Goal: Obtain resource: Download file/media

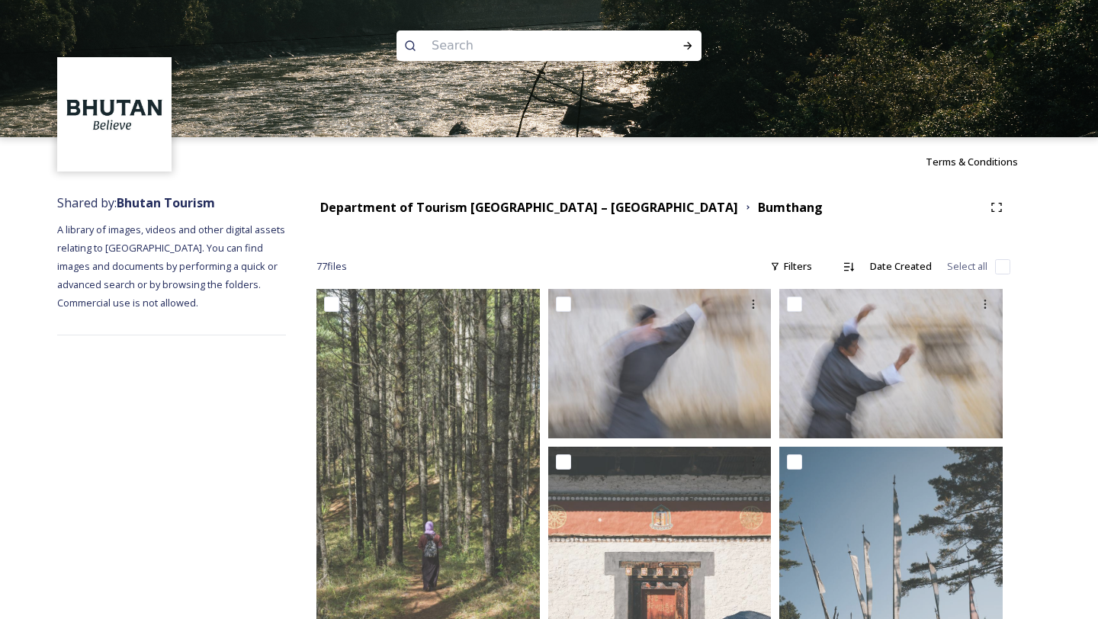
click at [479, 40] on input at bounding box center [528, 46] width 209 height 34
type input "punakha"
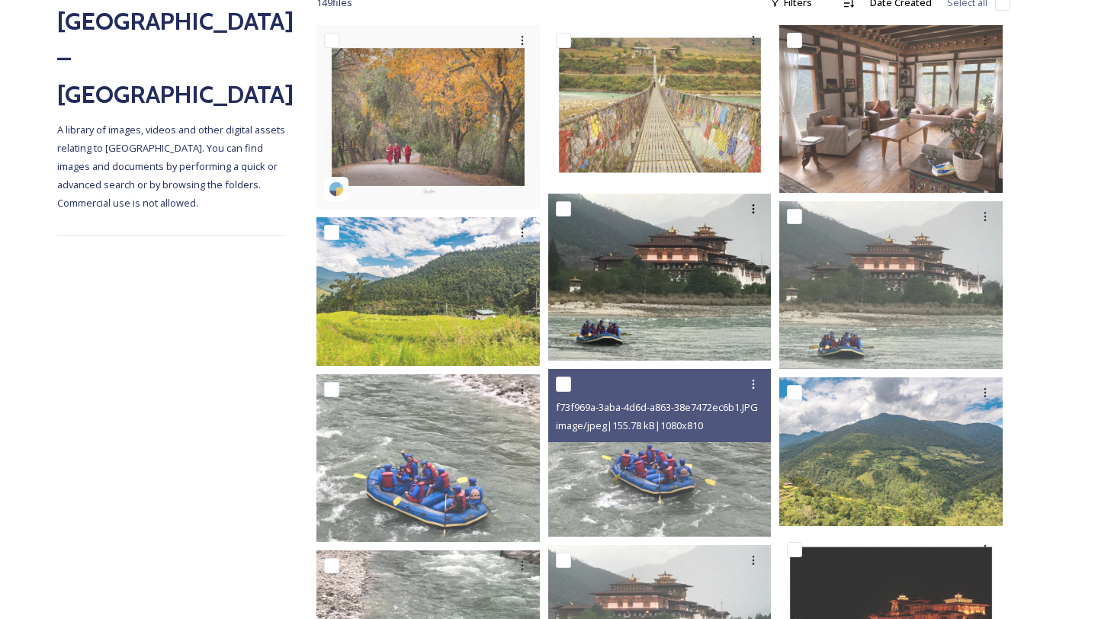
scroll to position [257, 0]
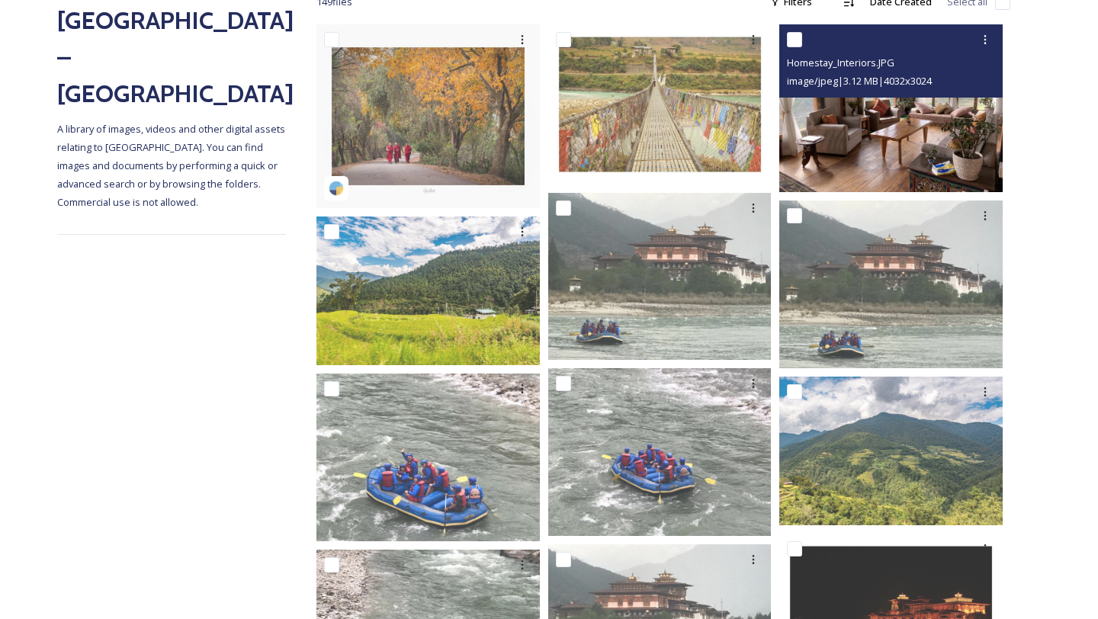
click at [927, 161] on img at bounding box center [891, 108] width 223 height 168
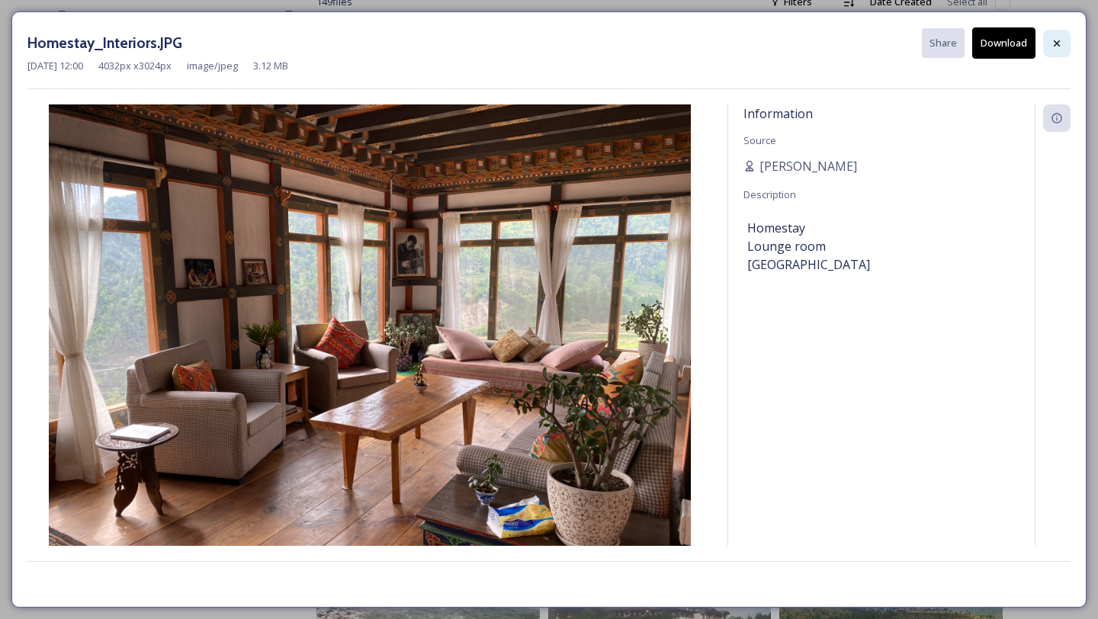
click at [1056, 37] on icon at bounding box center [1057, 43] width 12 height 12
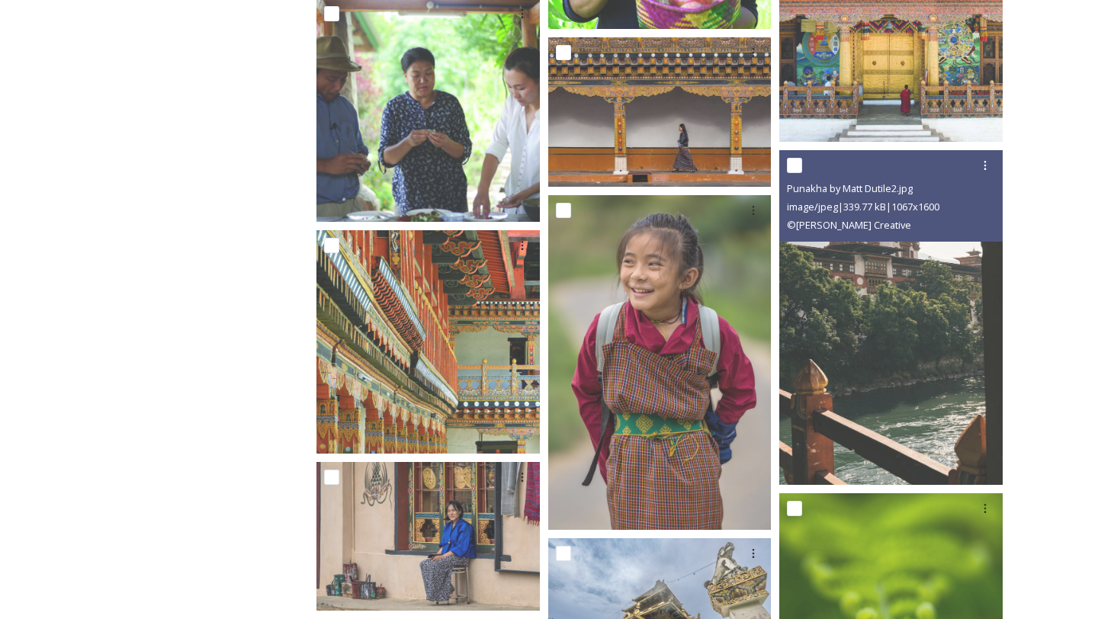
scroll to position [3880, 0]
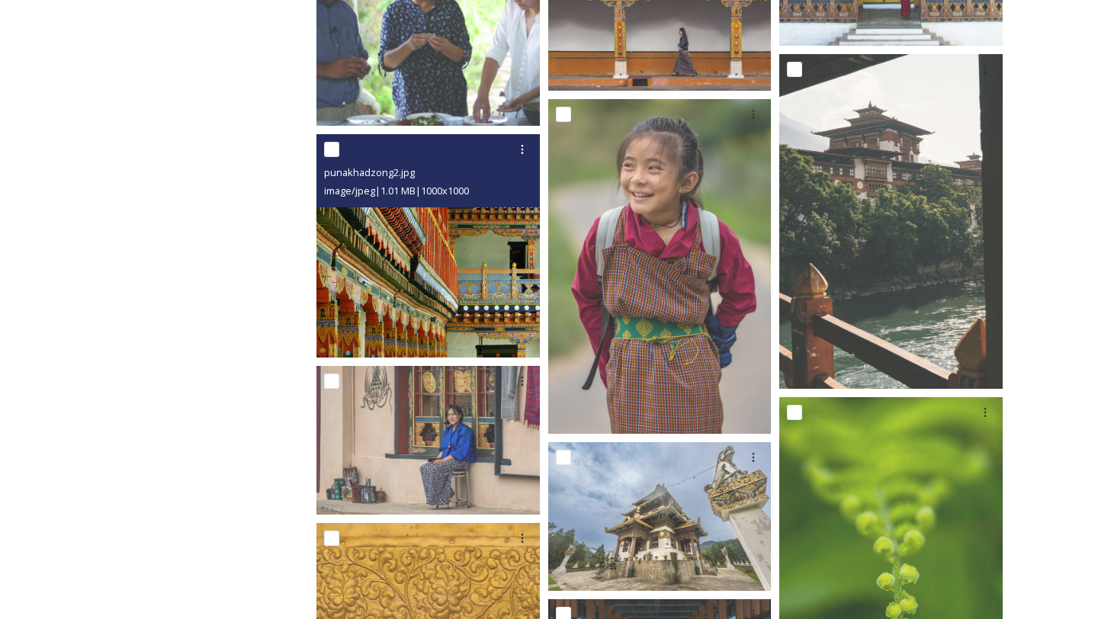
click at [460, 306] on img at bounding box center [428, 245] width 223 height 223
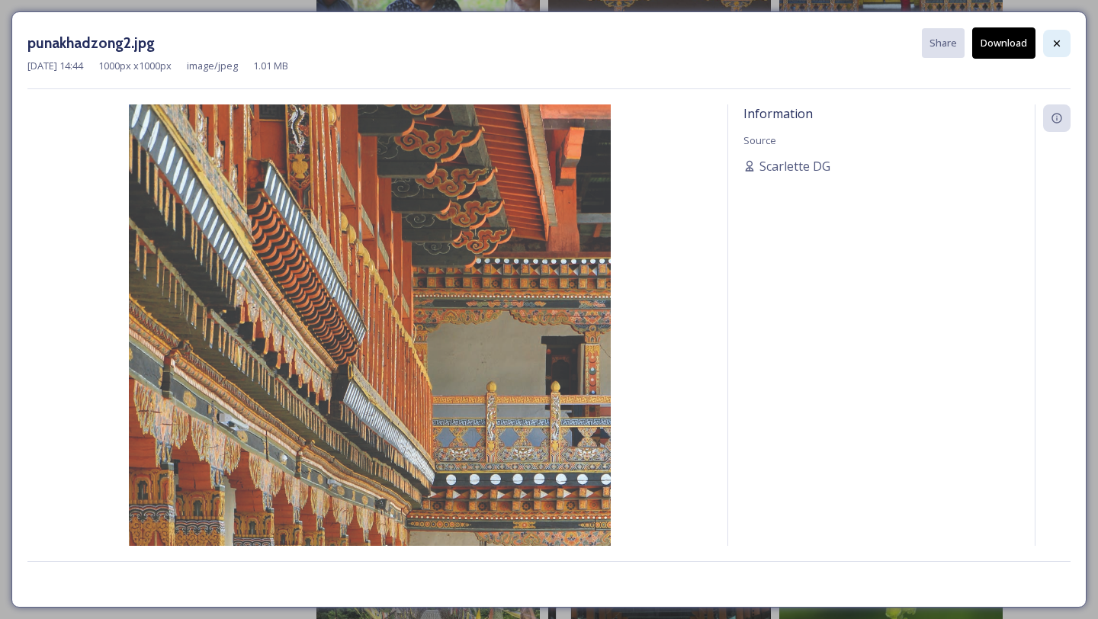
click at [1066, 43] on div at bounding box center [1056, 43] width 27 height 27
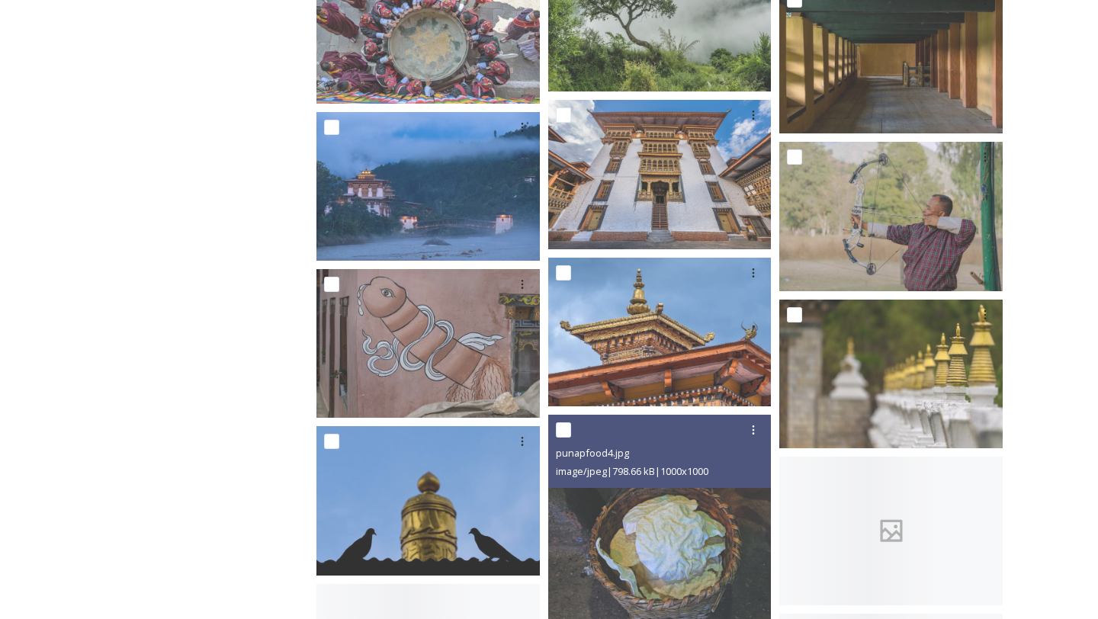
scroll to position [6870, 0]
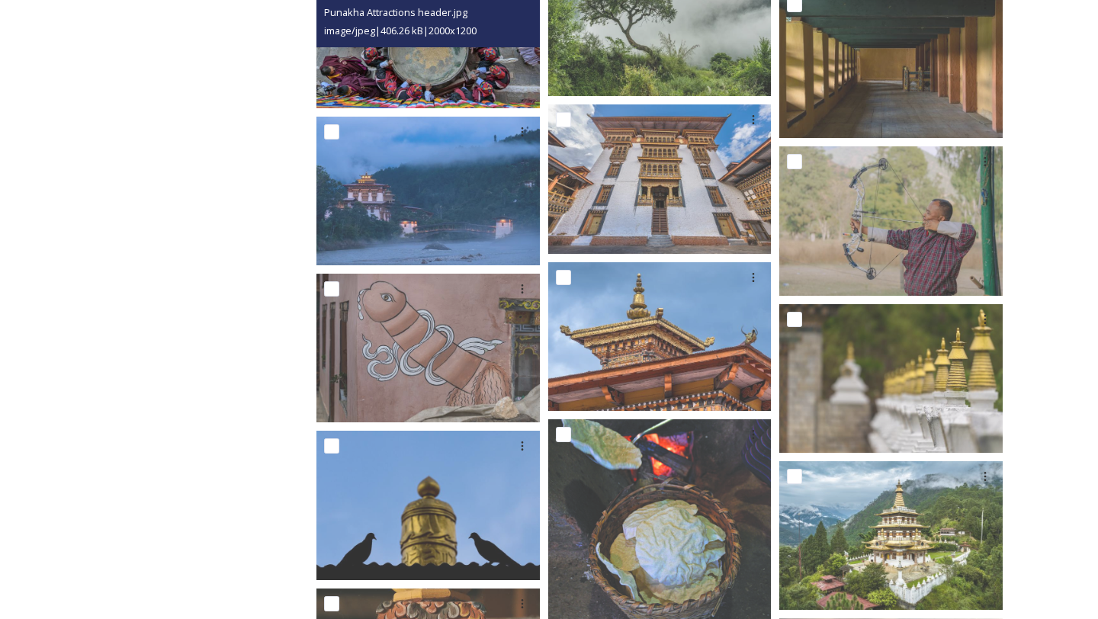
click at [407, 58] on img at bounding box center [428, 41] width 223 height 134
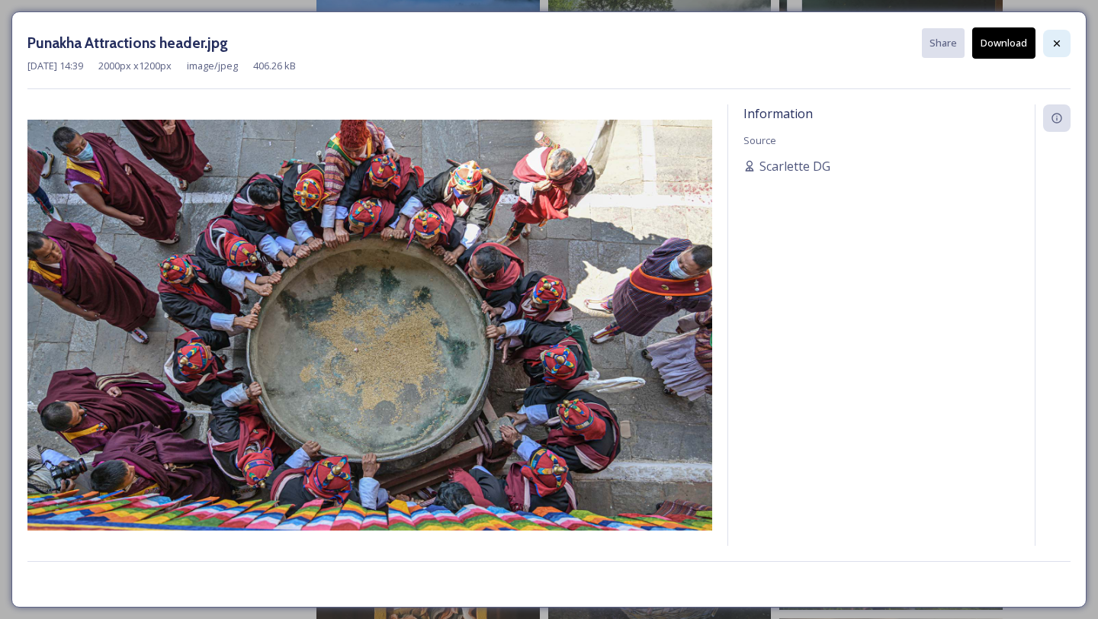
click at [1053, 45] on icon at bounding box center [1057, 43] width 12 height 12
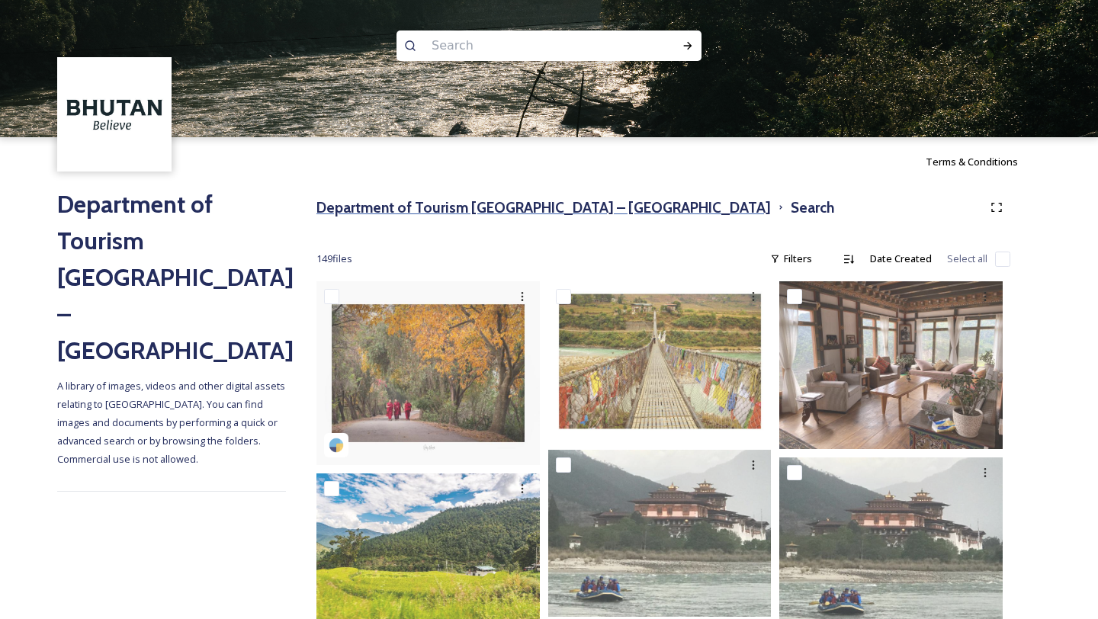
click at [484, 206] on h3 "Department of Tourism [GEOGRAPHIC_DATA] – [GEOGRAPHIC_DATA]" at bounding box center [544, 208] width 455 height 22
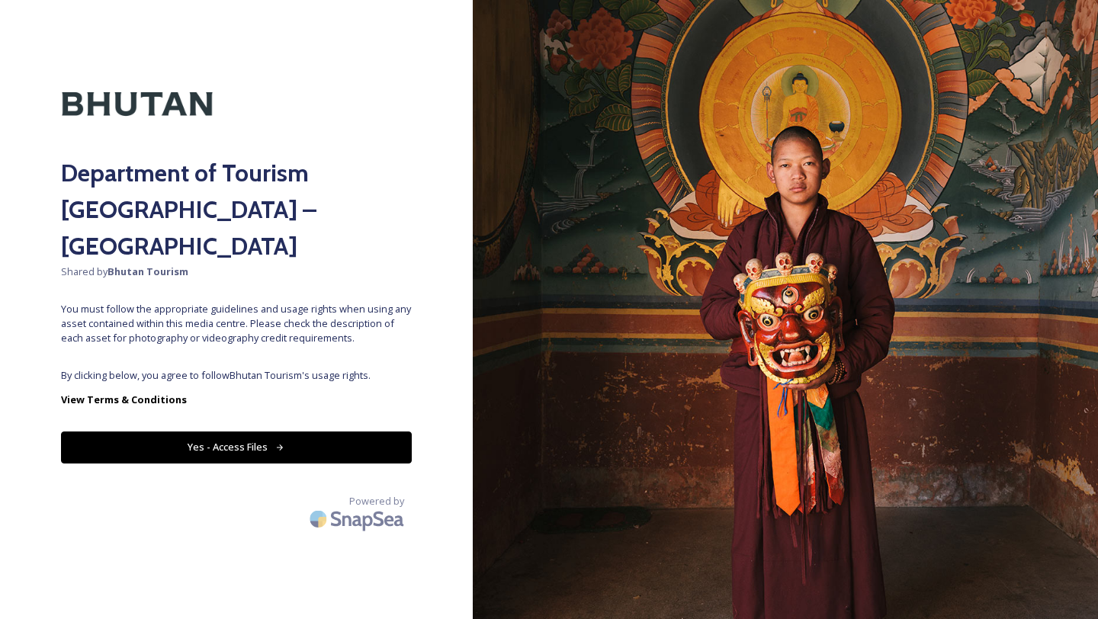
click at [287, 432] on button "Yes - Access Files" at bounding box center [236, 447] width 351 height 31
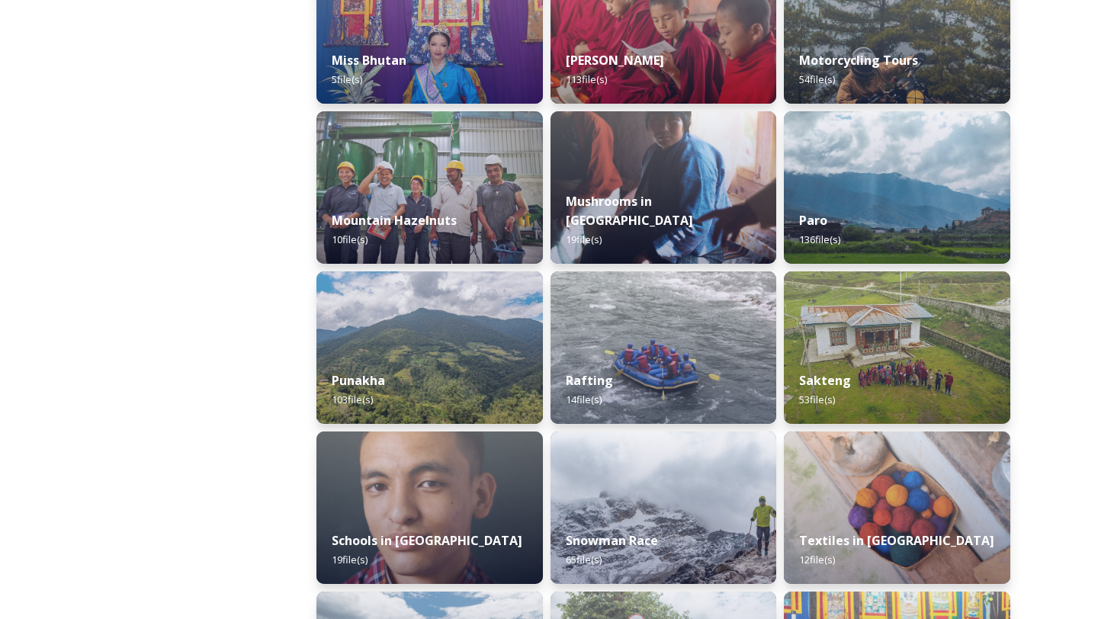
scroll to position [1336, 0]
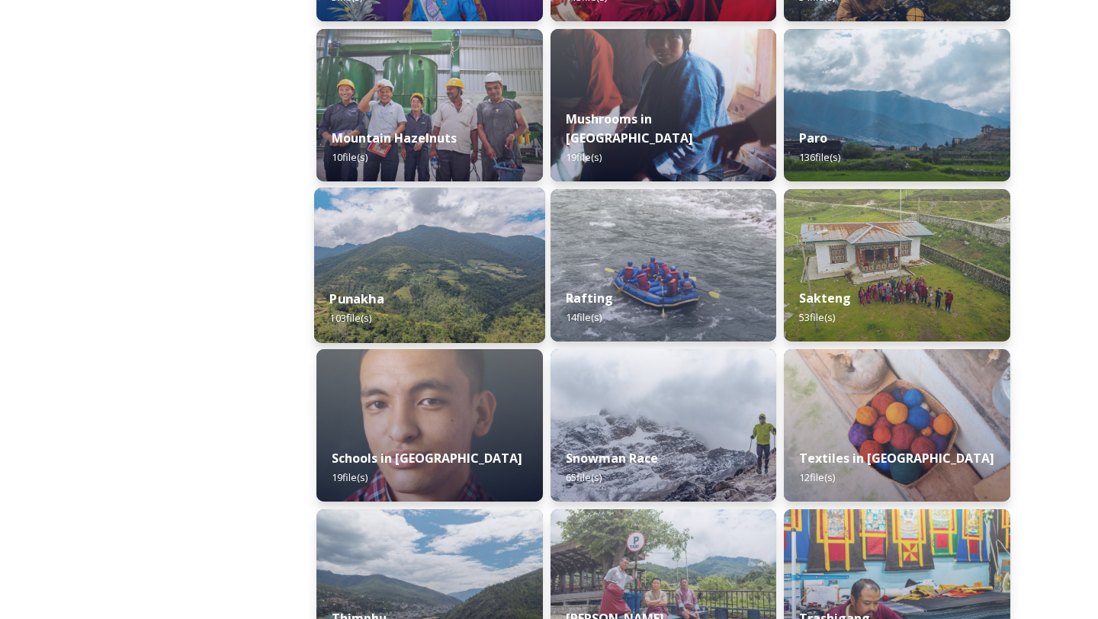
click at [426, 282] on div "Punakha 103 file(s)" at bounding box center [429, 308] width 231 height 69
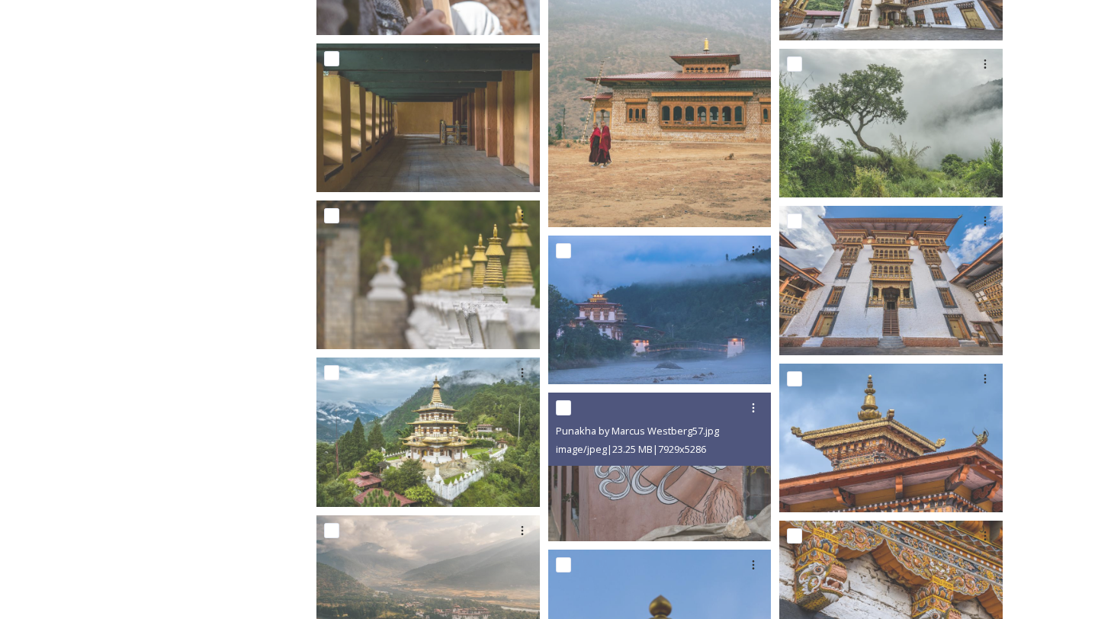
scroll to position [4438, 0]
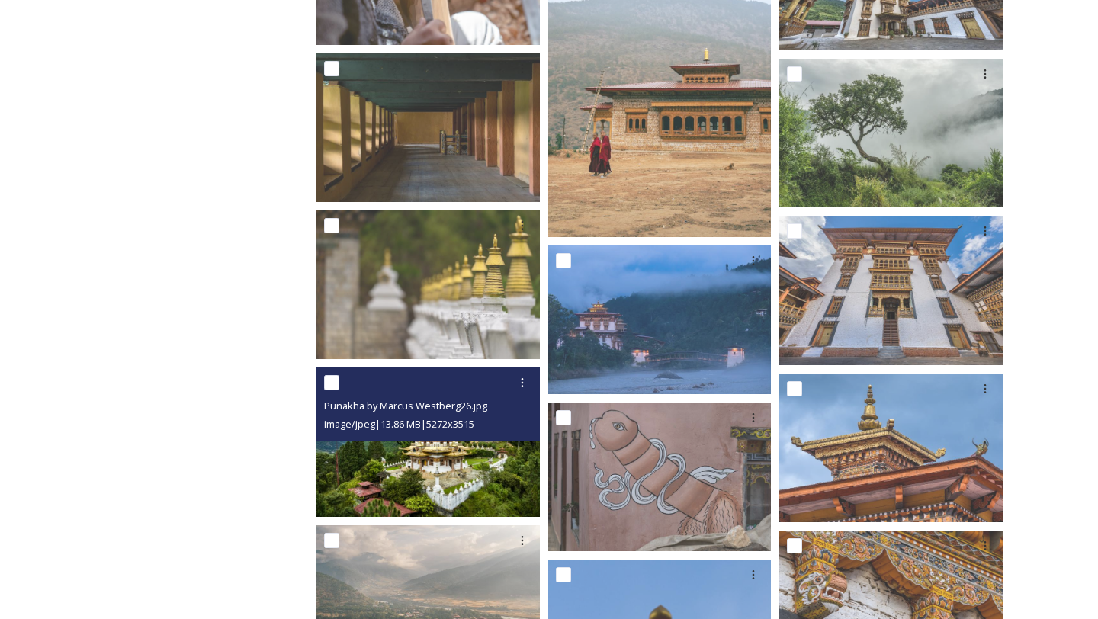
click at [432, 469] on img at bounding box center [428, 442] width 223 height 149
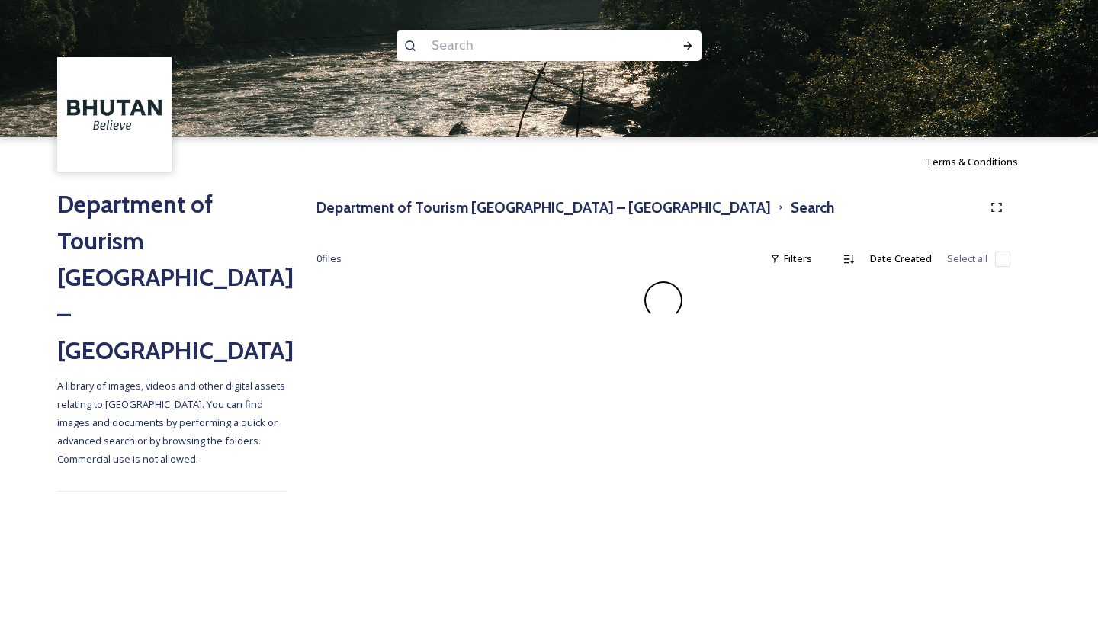
click at [252, 92] on img at bounding box center [549, 68] width 1098 height 137
click at [458, 203] on h3 "Department of Tourism [GEOGRAPHIC_DATA] – [GEOGRAPHIC_DATA]" at bounding box center [544, 208] width 455 height 22
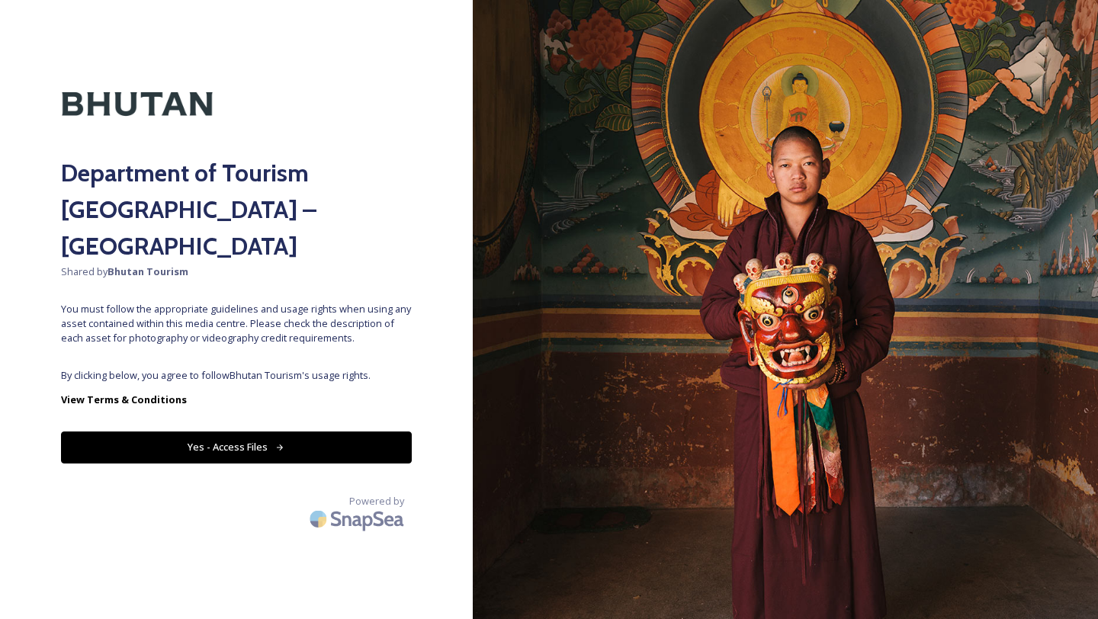
click at [349, 432] on button "Yes - Access Files" at bounding box center [236, 447] width 351 height 31
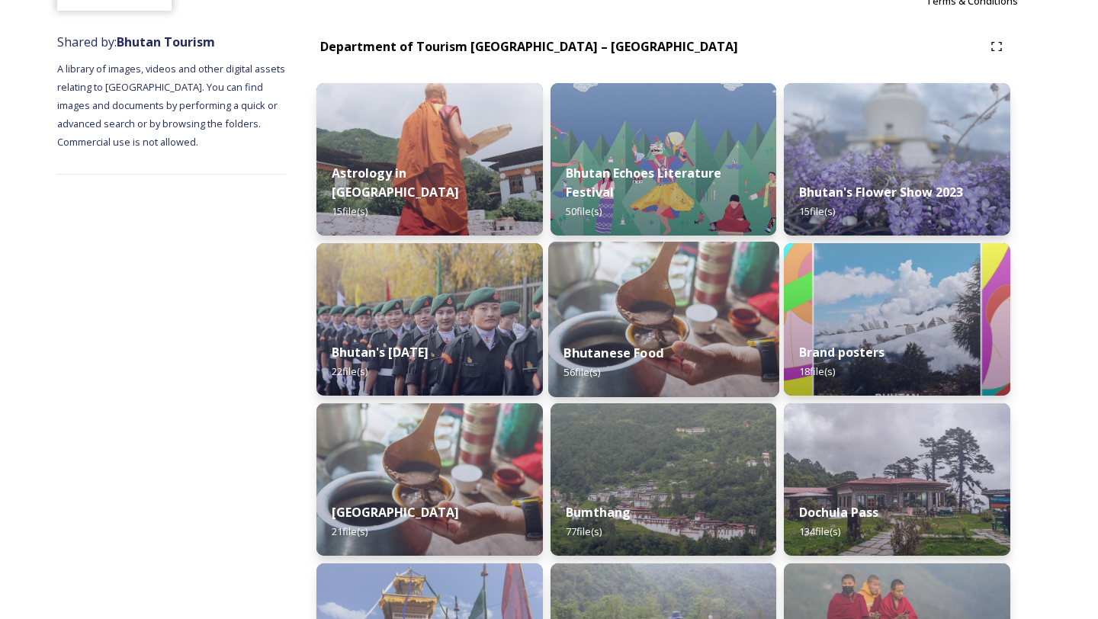
scroll to position [89, 0]
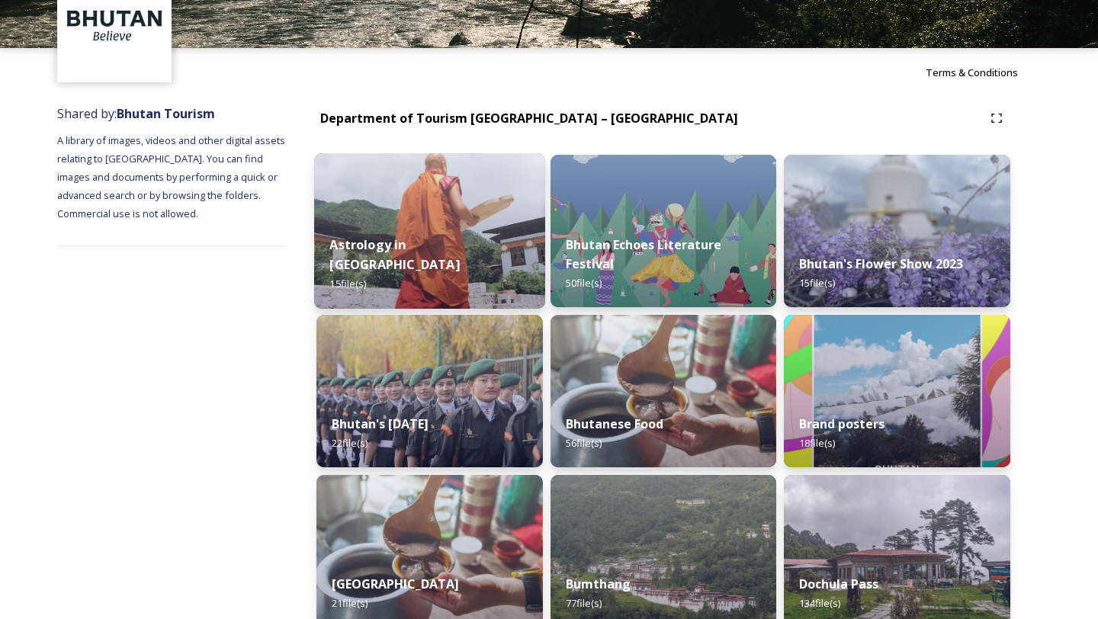
click at [463, 224] on img at bounding box center [429, 231] width 231 height 156
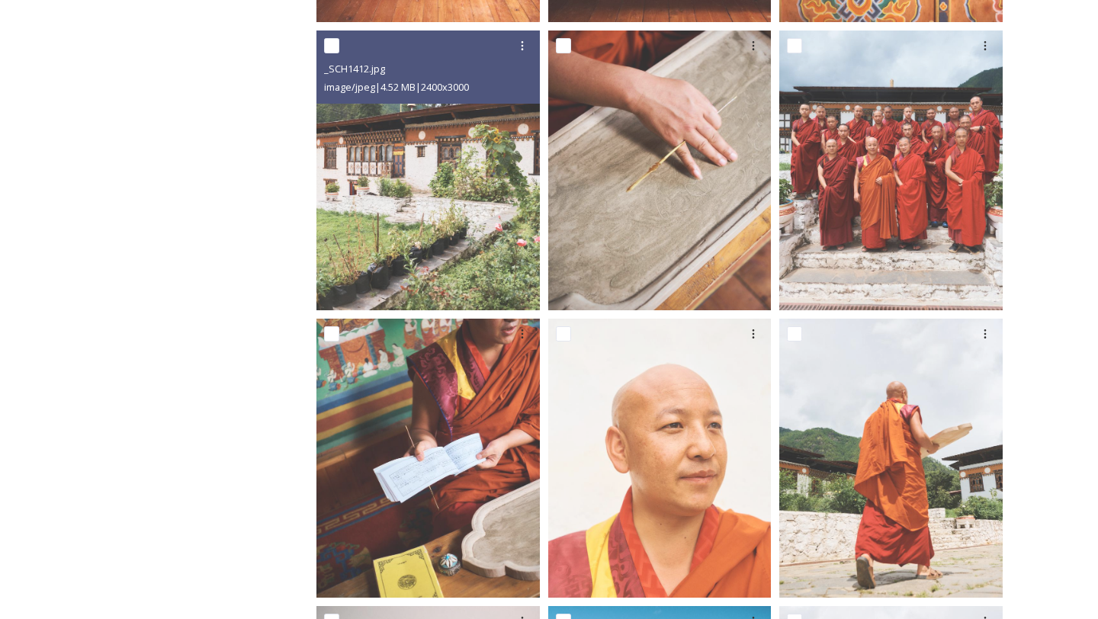
scroll to position [545, 0]
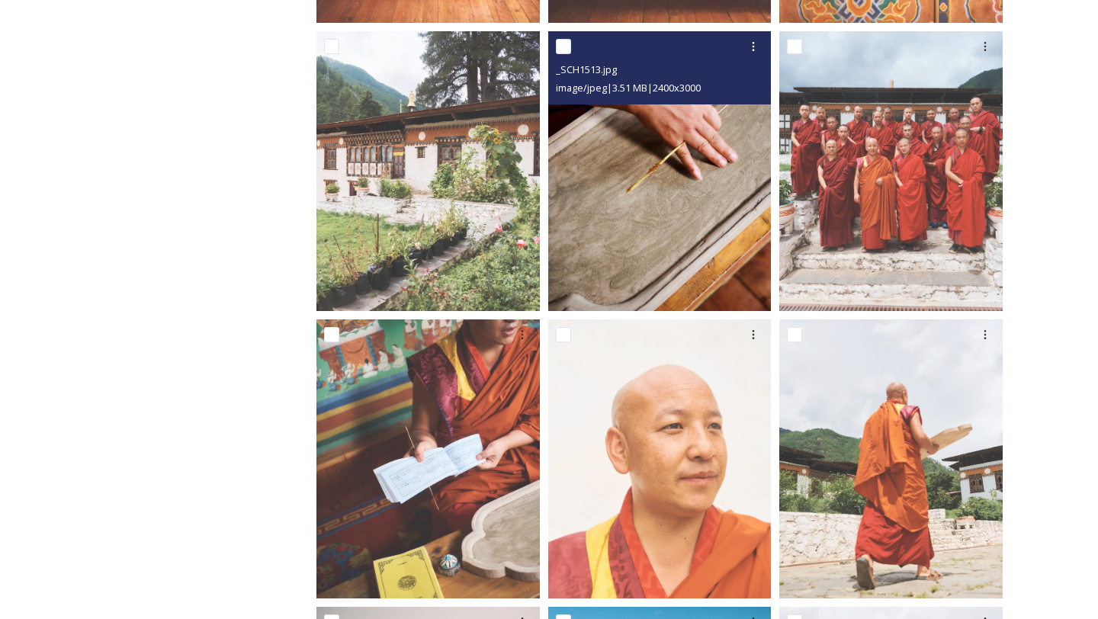
click at [745, 184] on img at bounding box center [659, 170] width 223 height 279
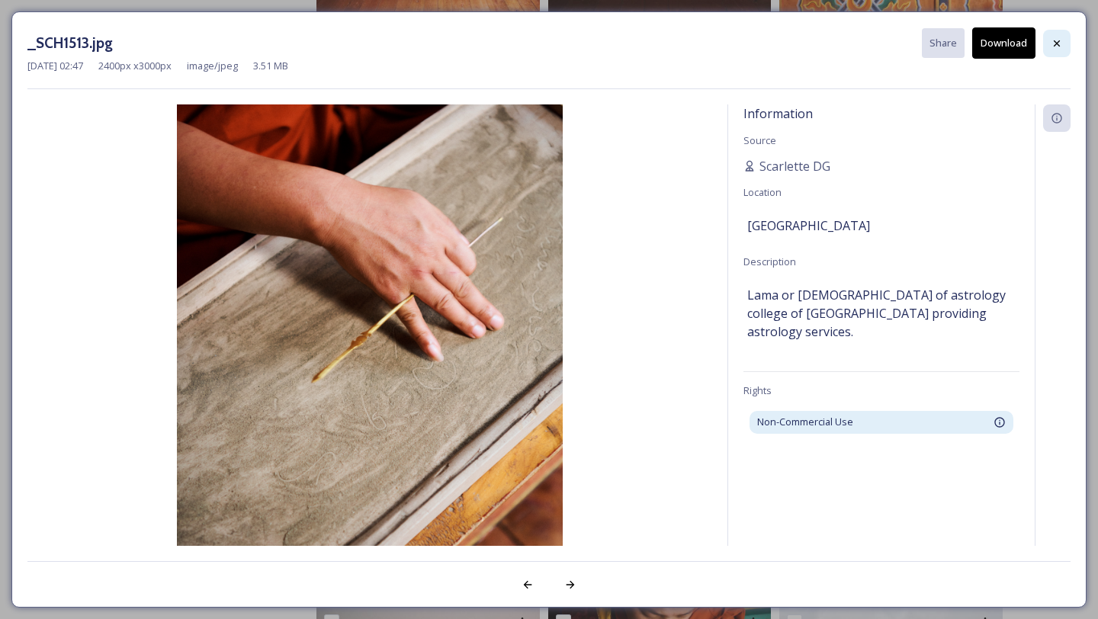
click at [1062, 45] on icon at bounding box center [1057, 43] width 12 height 12
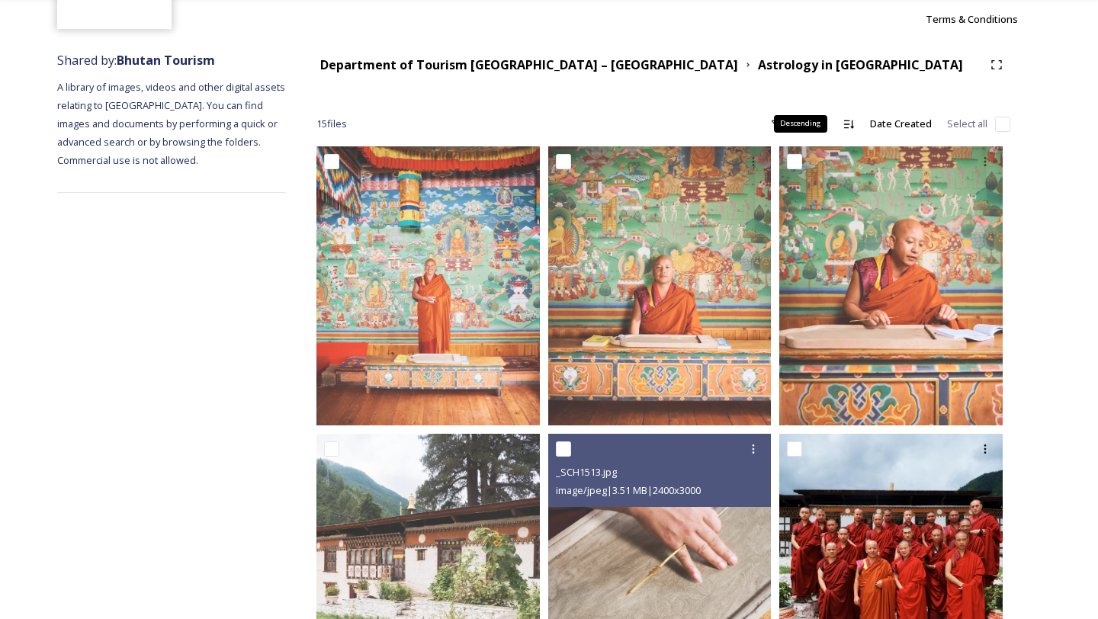
scroll to position [139, 0]
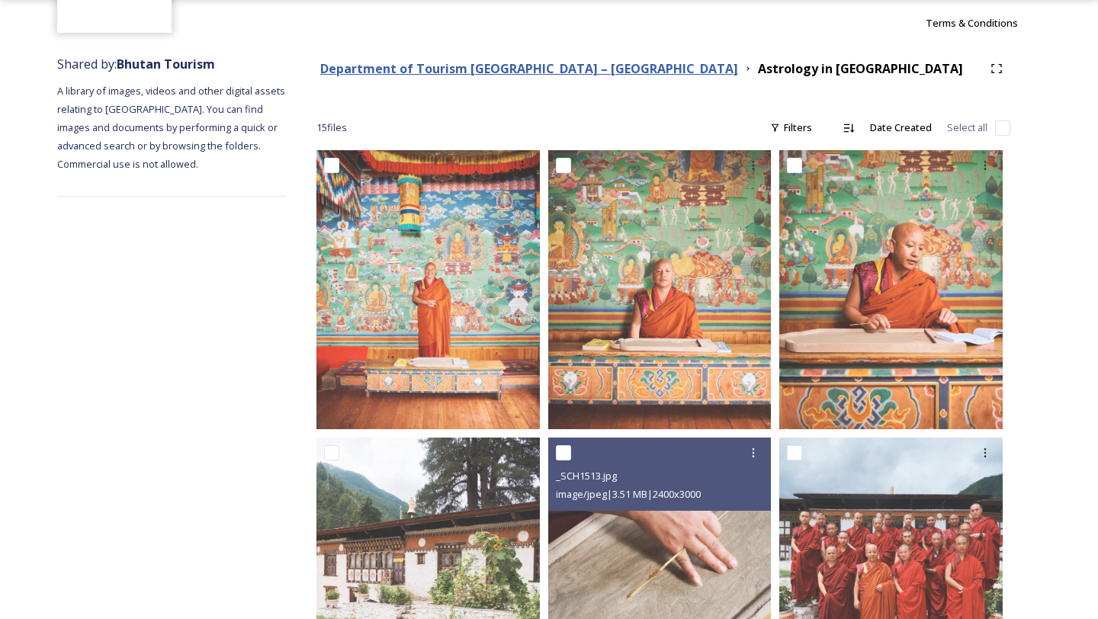
click at [556, 66] on strong "Department of Tourism [GEOGRAPHIC_DATA] – [GEOGRAPHIC_DATA]" at bounding box center [529, 68] width 418 height 17
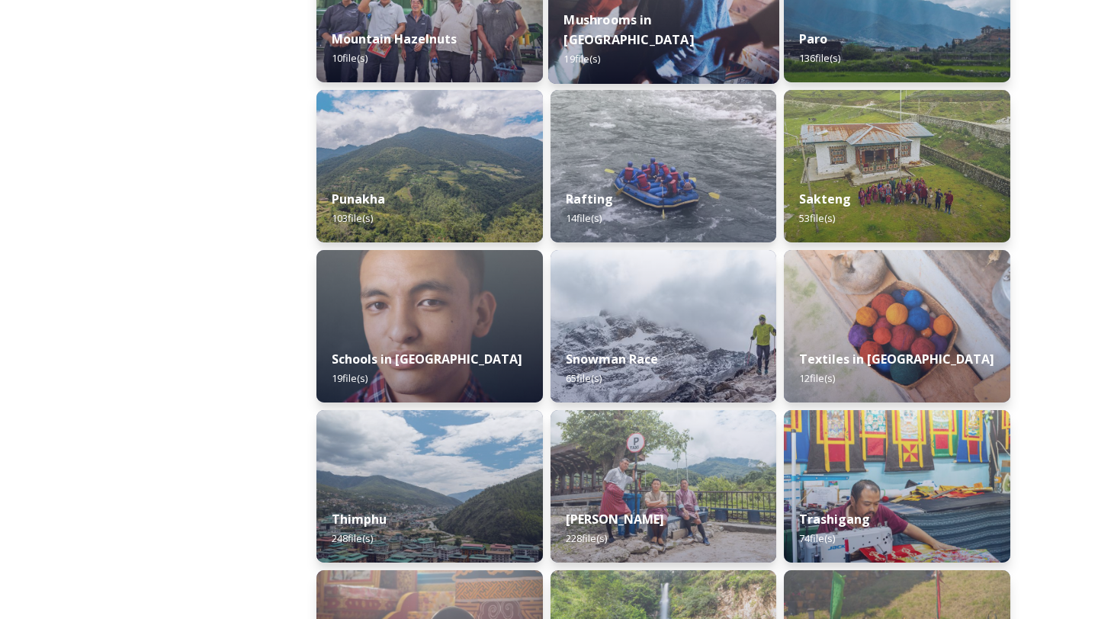
scroll to position [1476, 0]
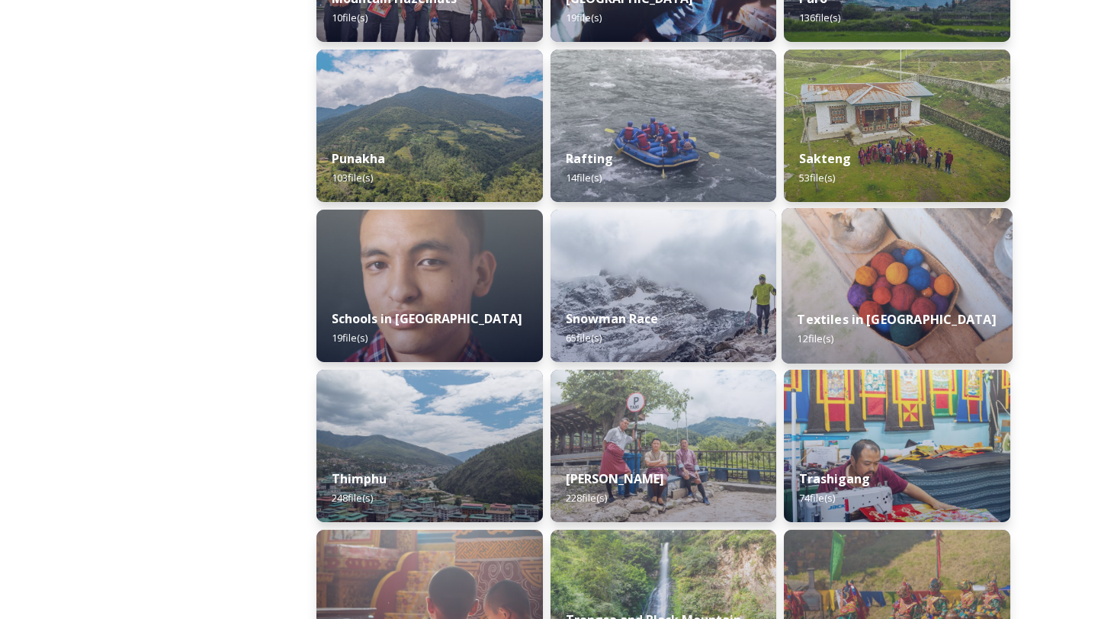
click at [876, 313] on strong "Textiles in [GEOGRAPHIC_DATA]" at bounding box center [897, 319] width 199 height 17
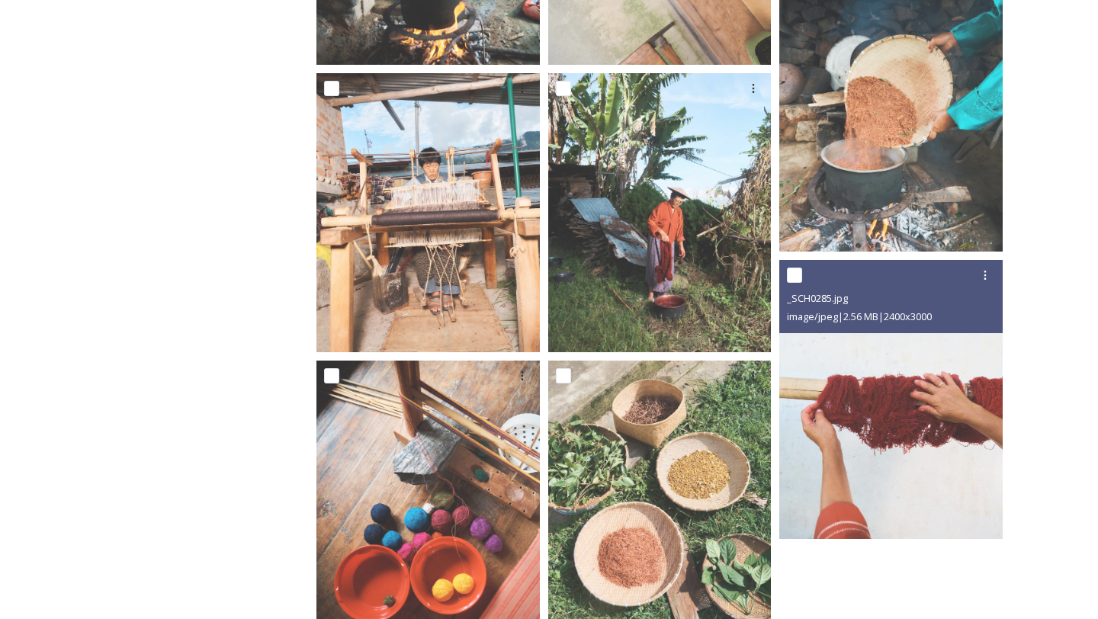
scroll to position [846, 0]
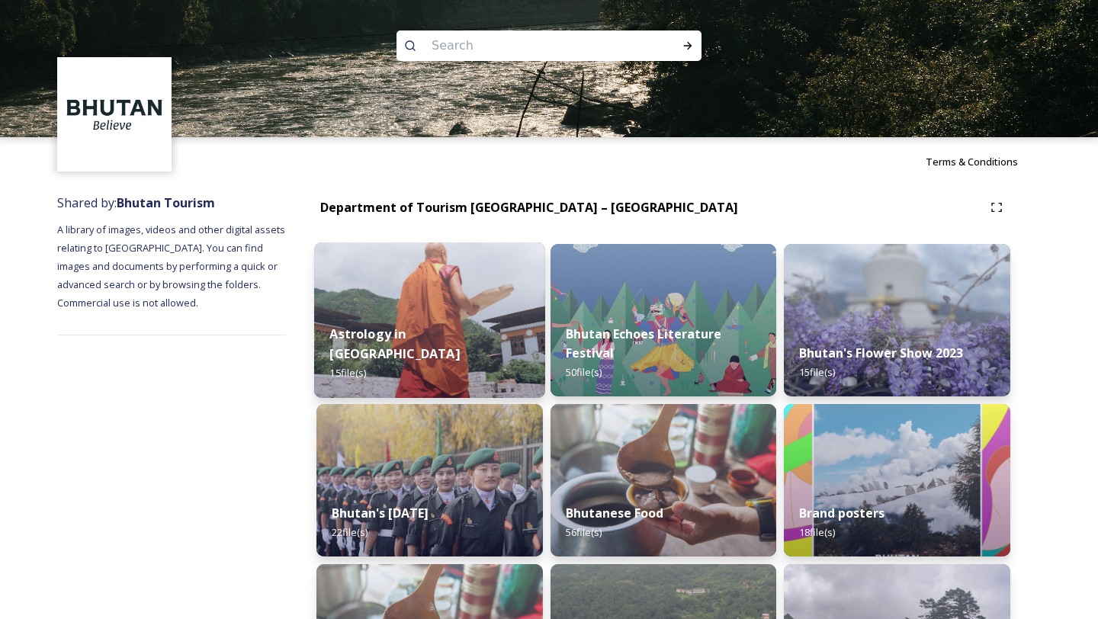
click at [409, 318] on img at bounding box center [429, 321] width 231 height 156
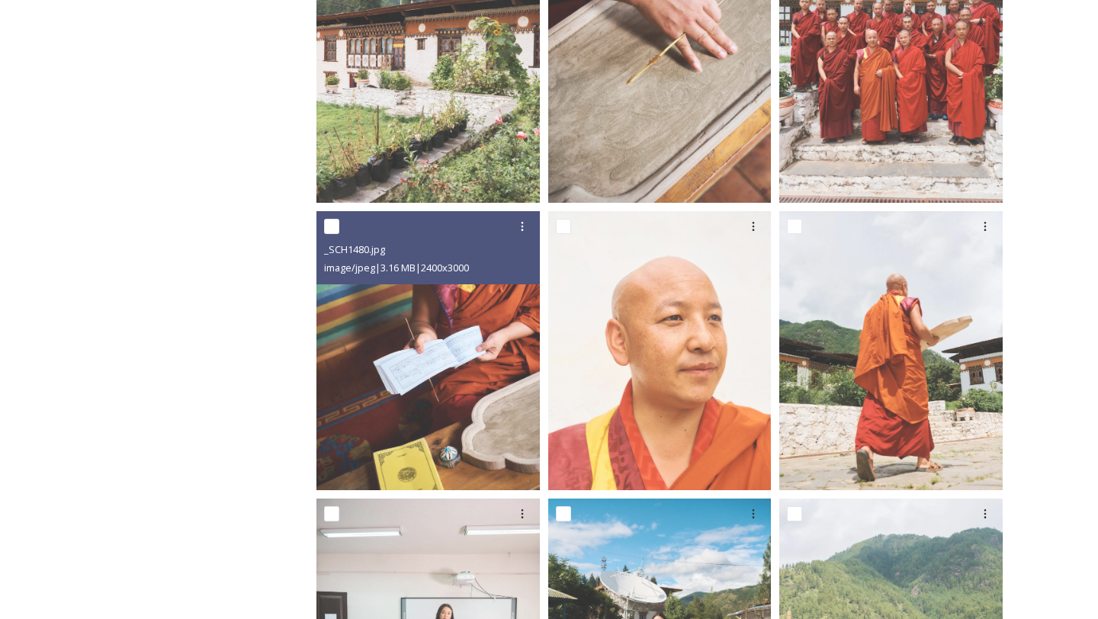
scroll to position [822, 0]
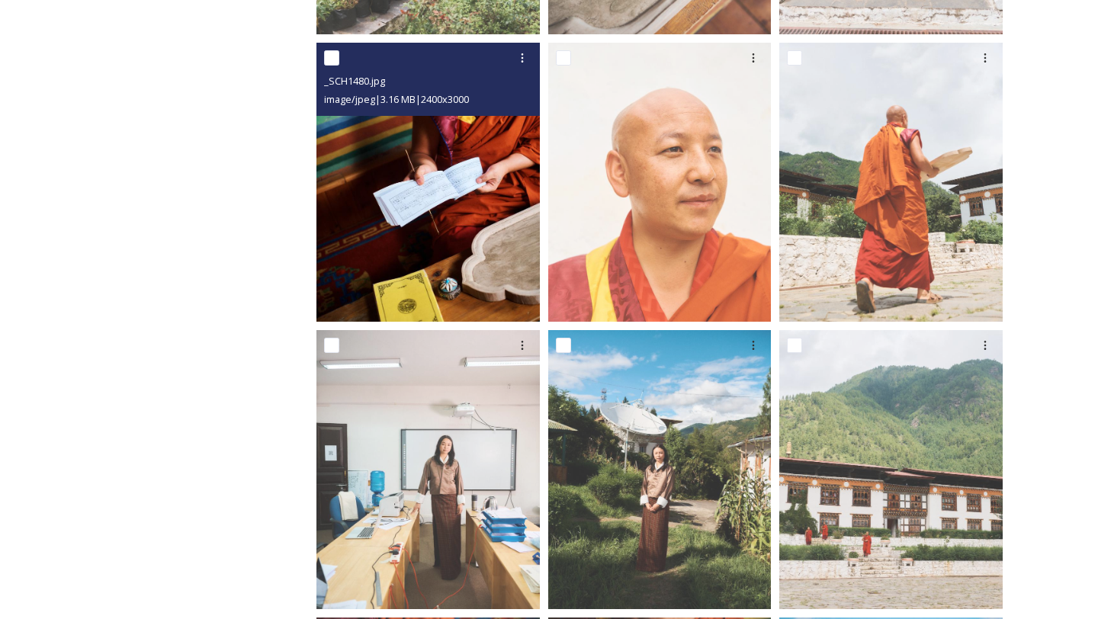
click at [439, 284] on img at bounding box center [428, 182] width 223 height 279
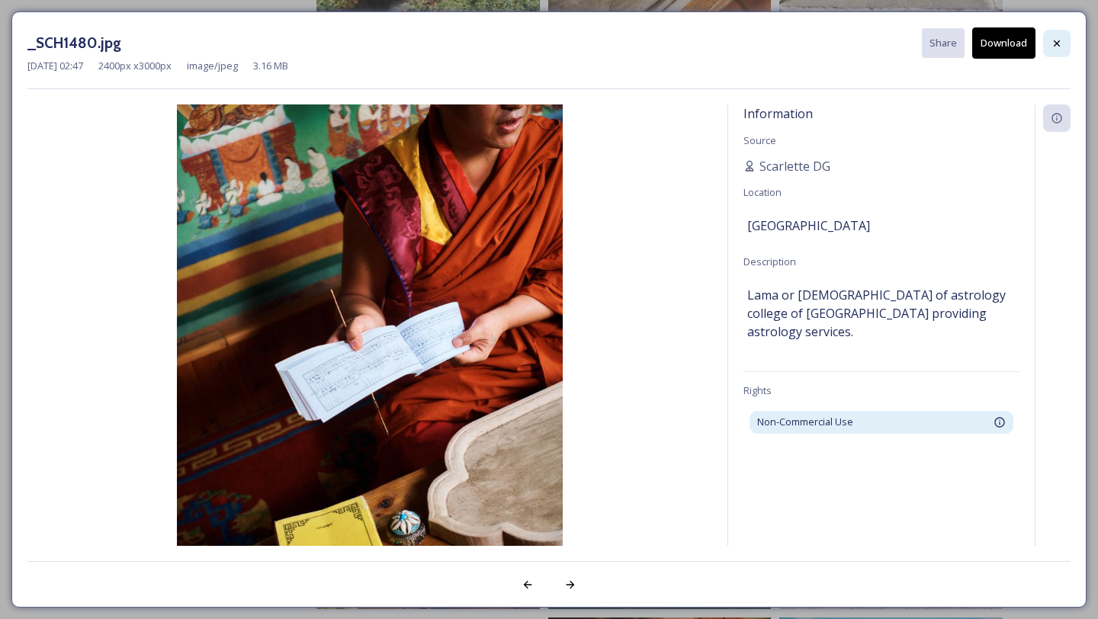
click at [1050, 51] on div at bounding box center [1056, 43] width 27 height 27
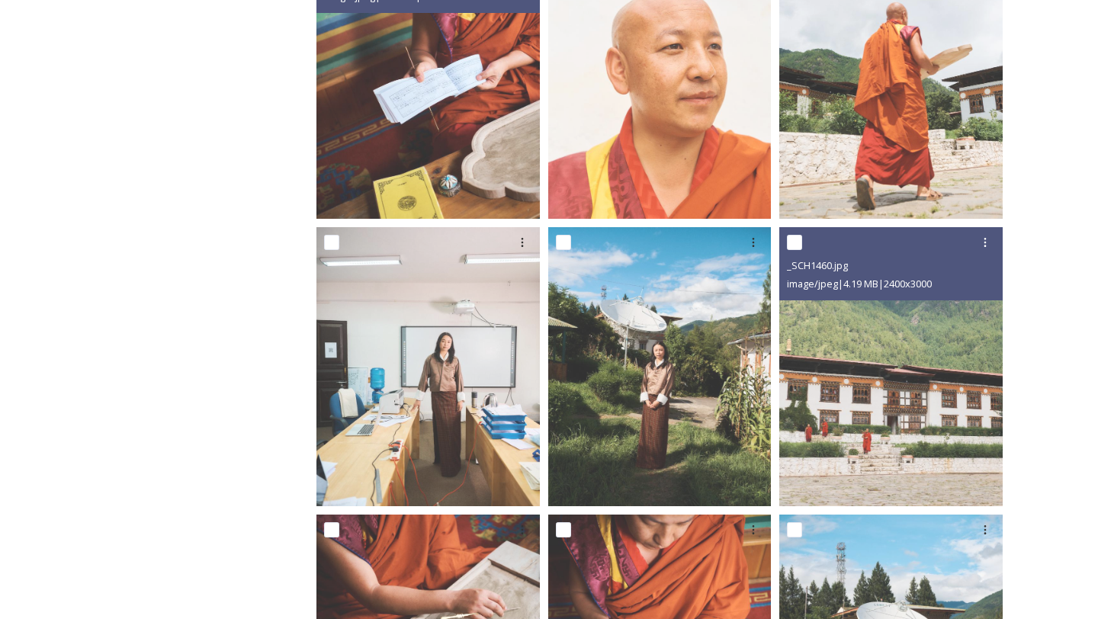
scroll to position [924, 0]
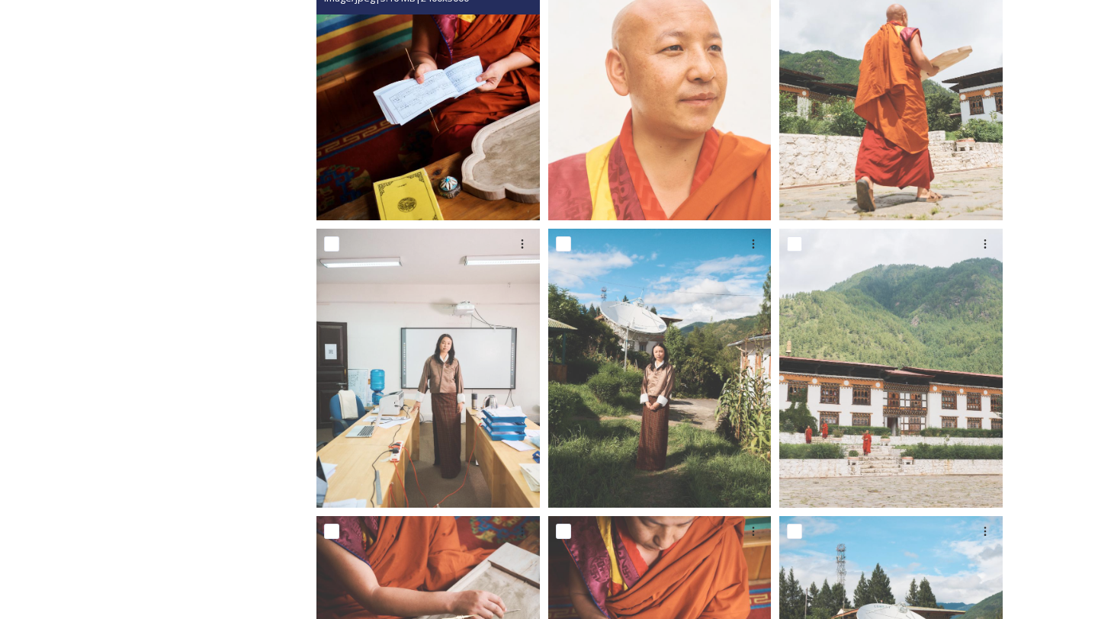
click at [487, 153] on img at bounding box center [428, 80] width 223 height 279
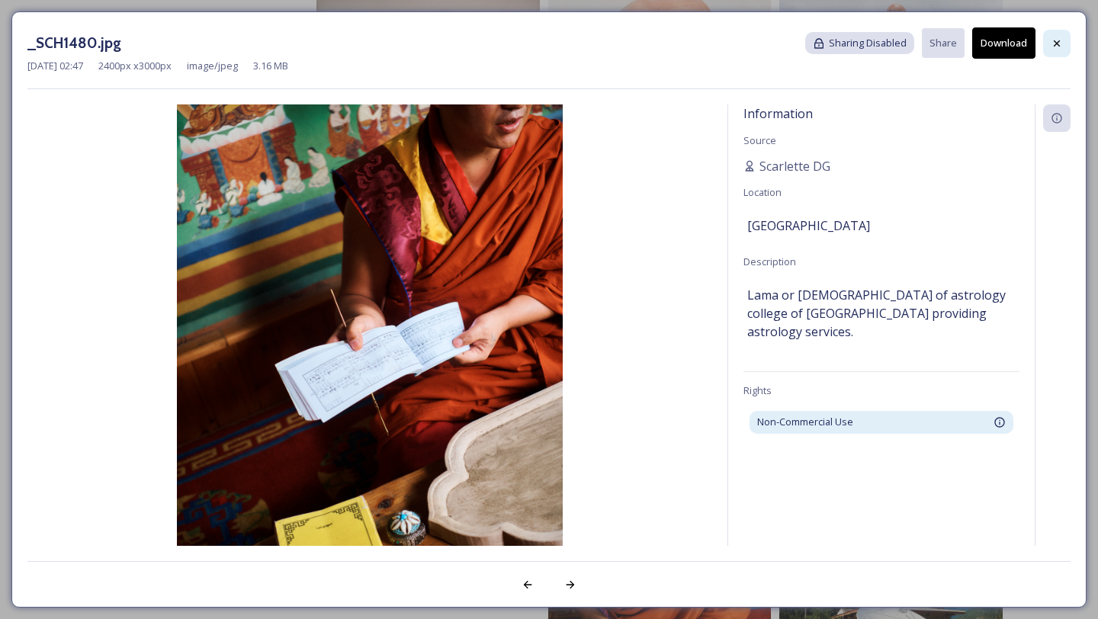
click at [1066, 44] on div at bounding box center [1056, 43] width 27 height 27
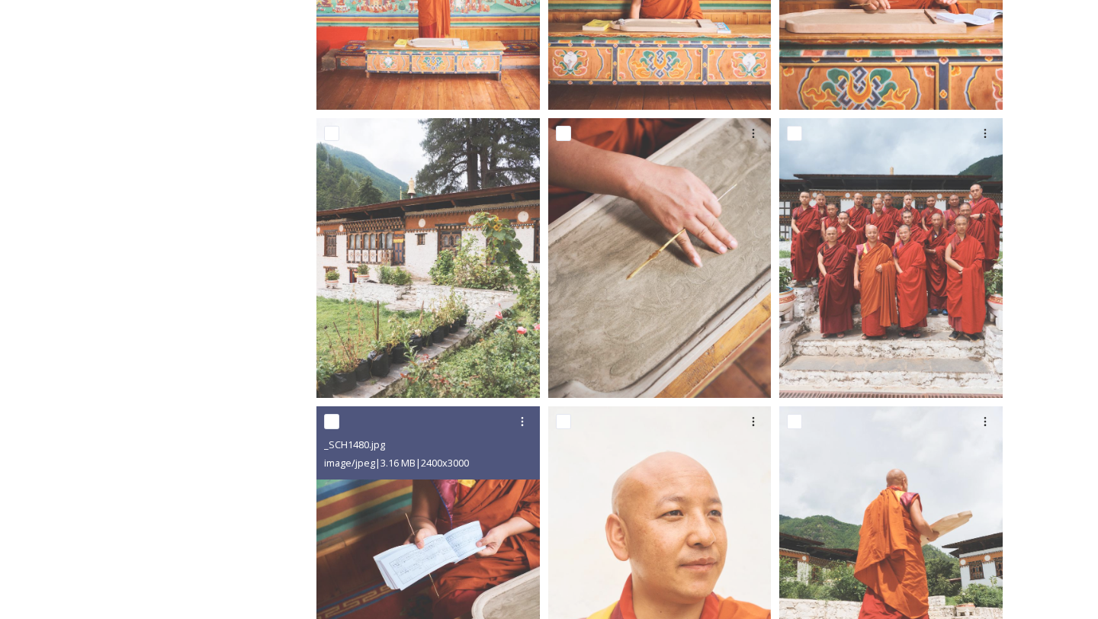
scroll to position [0, 0]
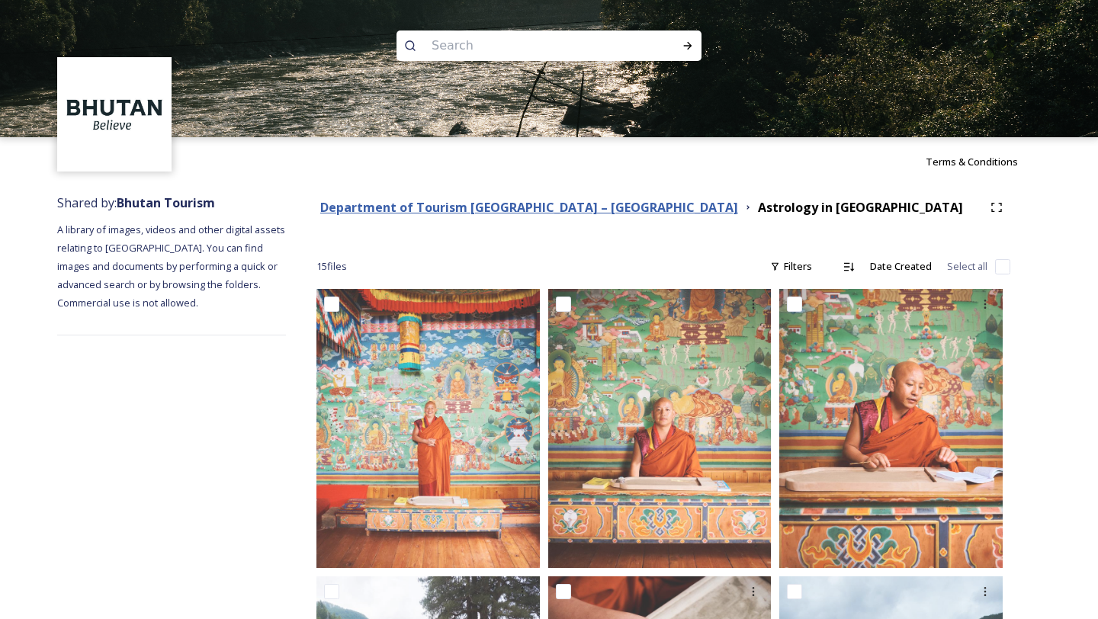
click at [564, 212] on strong "Department of Tourism [GEOGRAPHIC_DATA] – [GEOGRAPHIC_DATA]" at bounding box center [529, 207] width 418 height 17
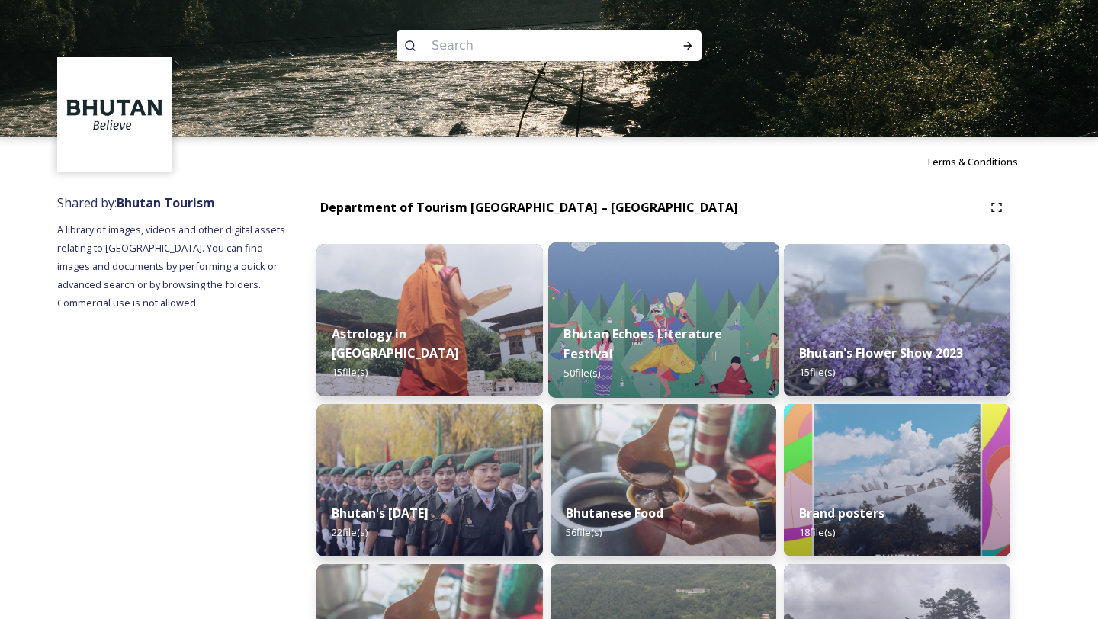
click at [625, 318] on div "Bhutan Echoes Literature Festival 50 file(s)" at bounding box center [663, 354] width 231 height 88
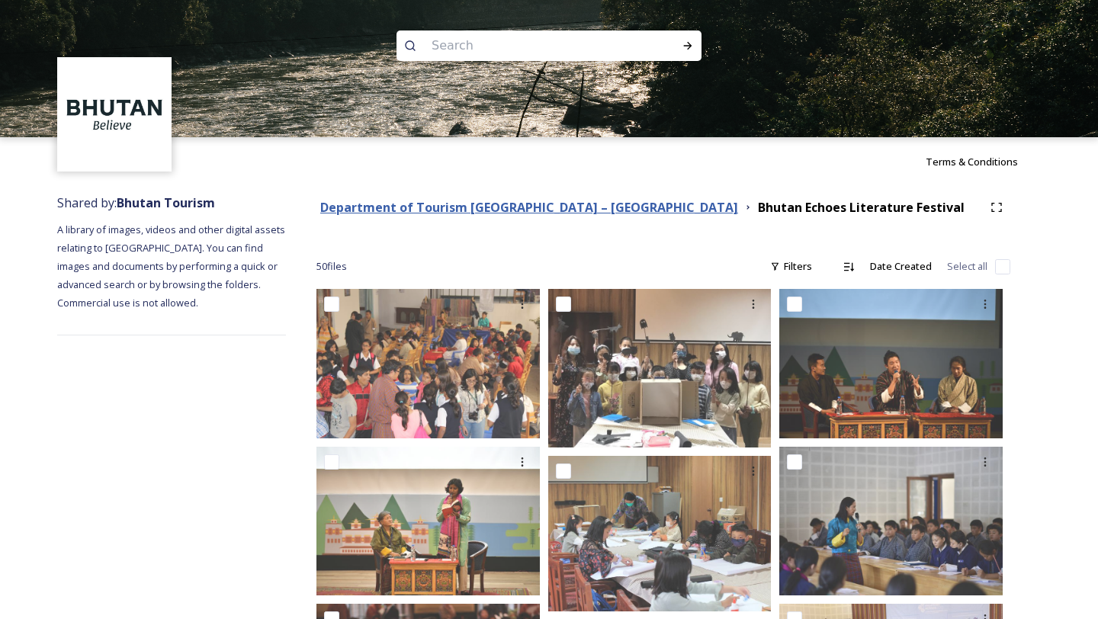
click at [557, 206] on strong "Department of Tourism [GEOGRAPHIC_DATA] – [GEOGRAPHIC_DATA]" at bounding box center [529, 207] width 418 height 17
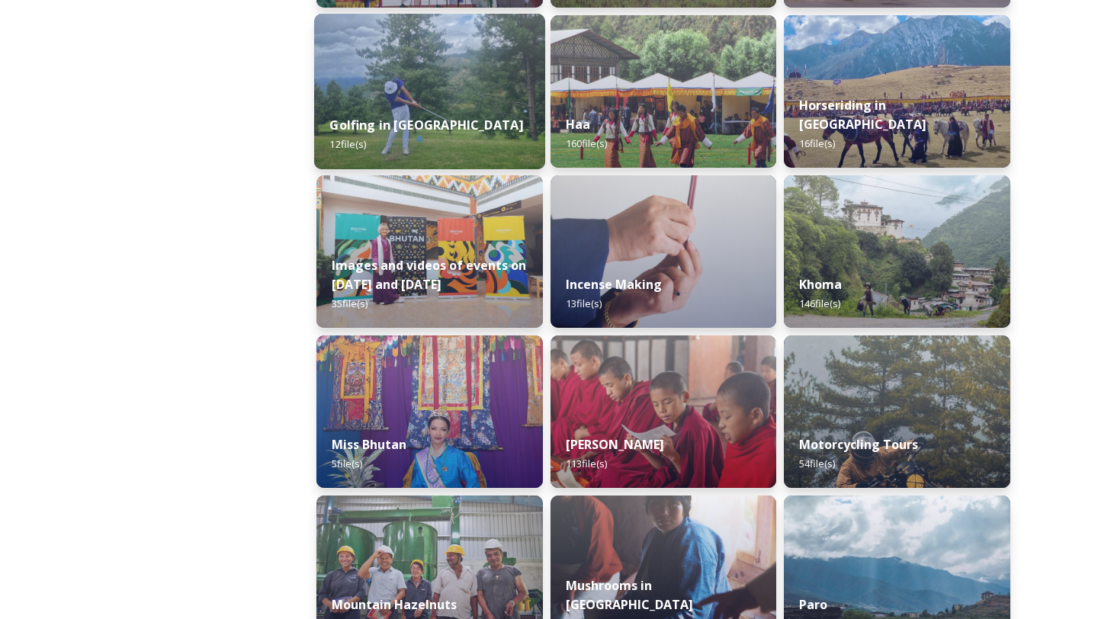
scroll to position [915, 0]
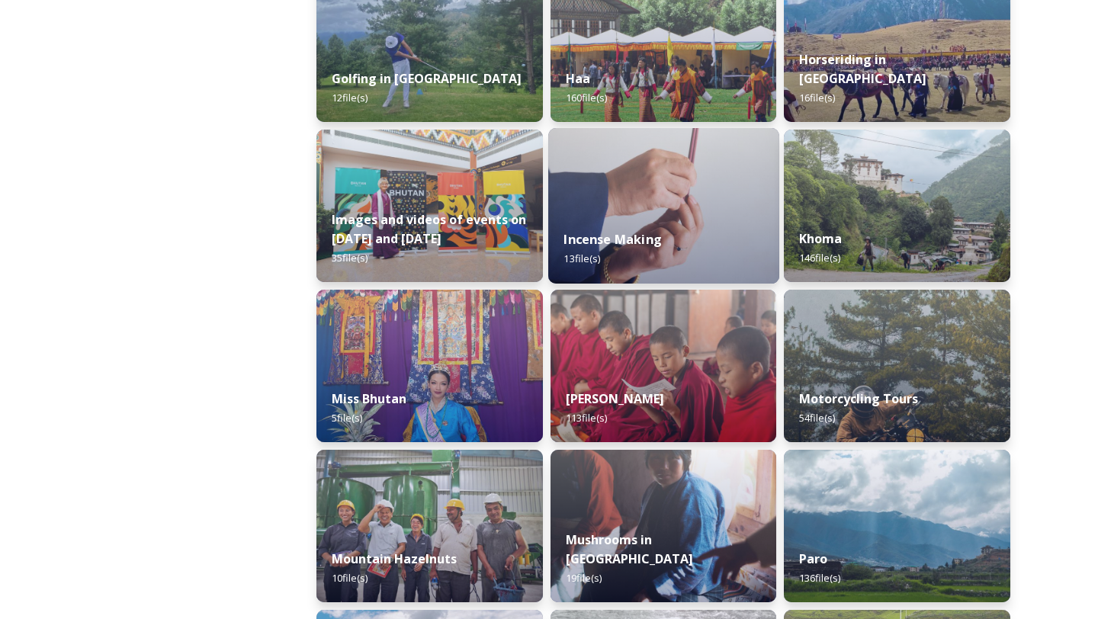
click at [675, 215] on div "Incense Making 13 file(s)" at bounding box center [663, 248] width 231 height 69
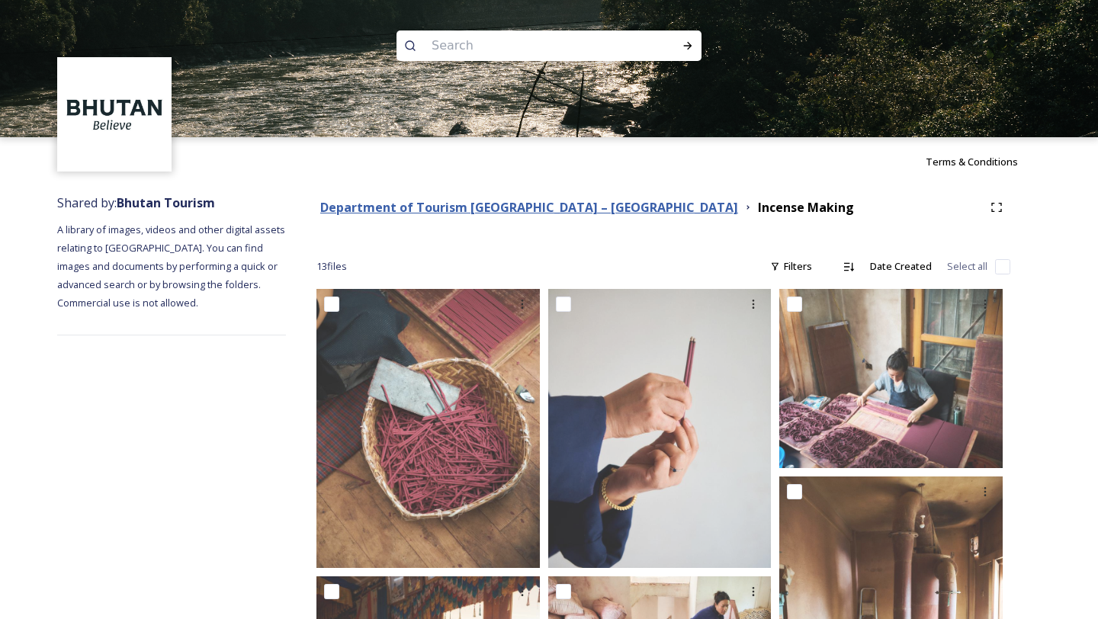
click at [558, 213] on strong "Department of Tourism [GEOGRAPHIC_DATA] – [GEOGRAPHIC_DATA]" at bounding box center [529, 207] width 418 height 17
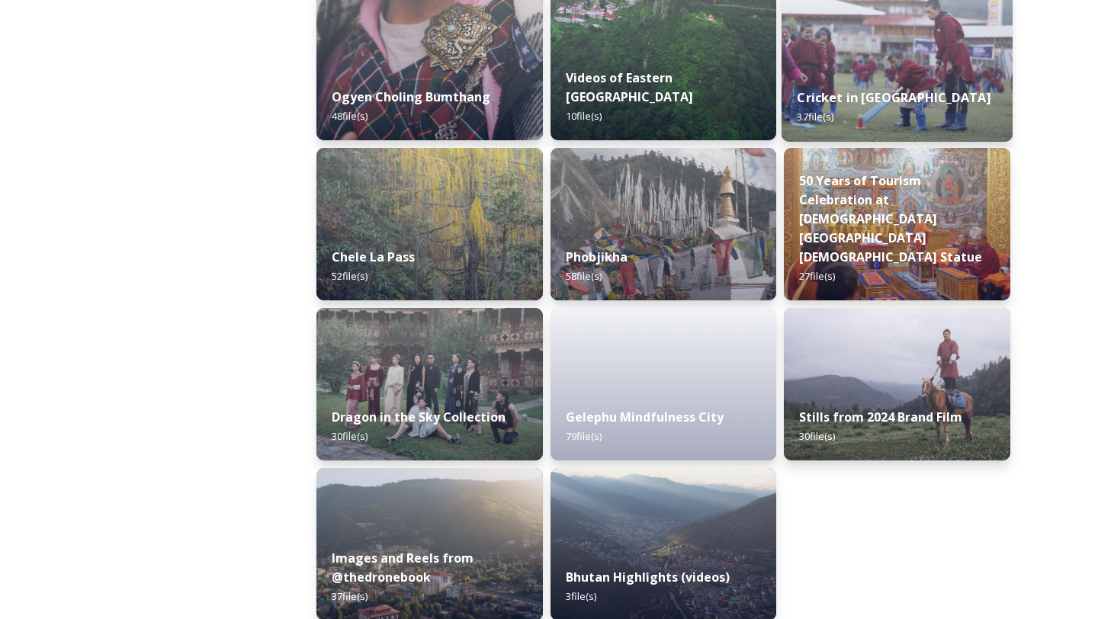
scroll to position [2516, 0]
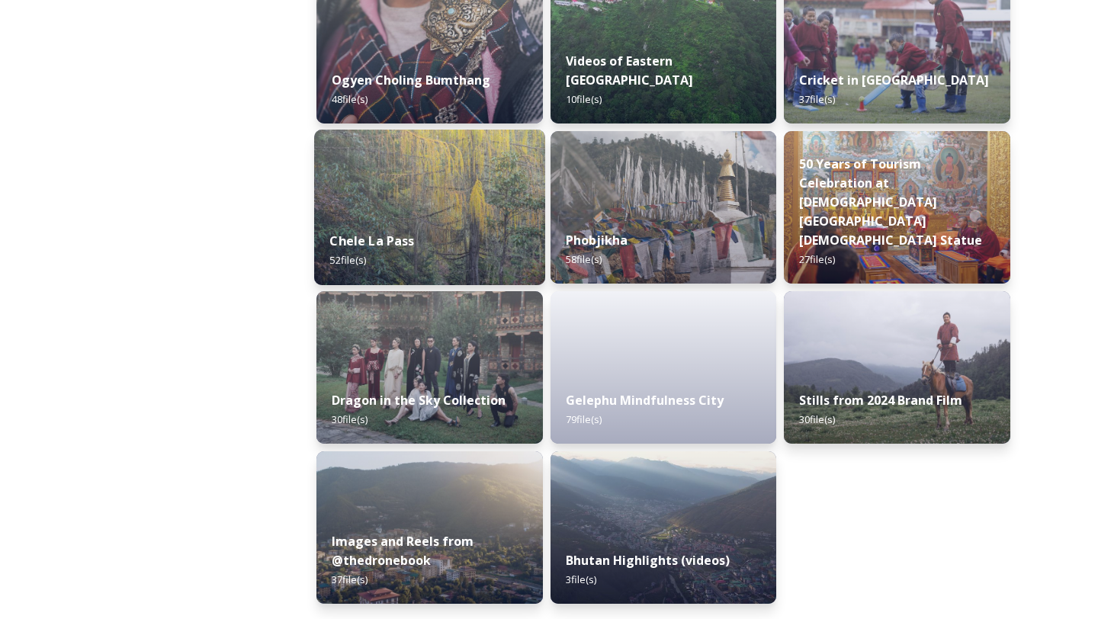
click at [430, 234] on div "Chele La Pass 52 file(s)" at bounding box center [429, 250] width 231 height 69
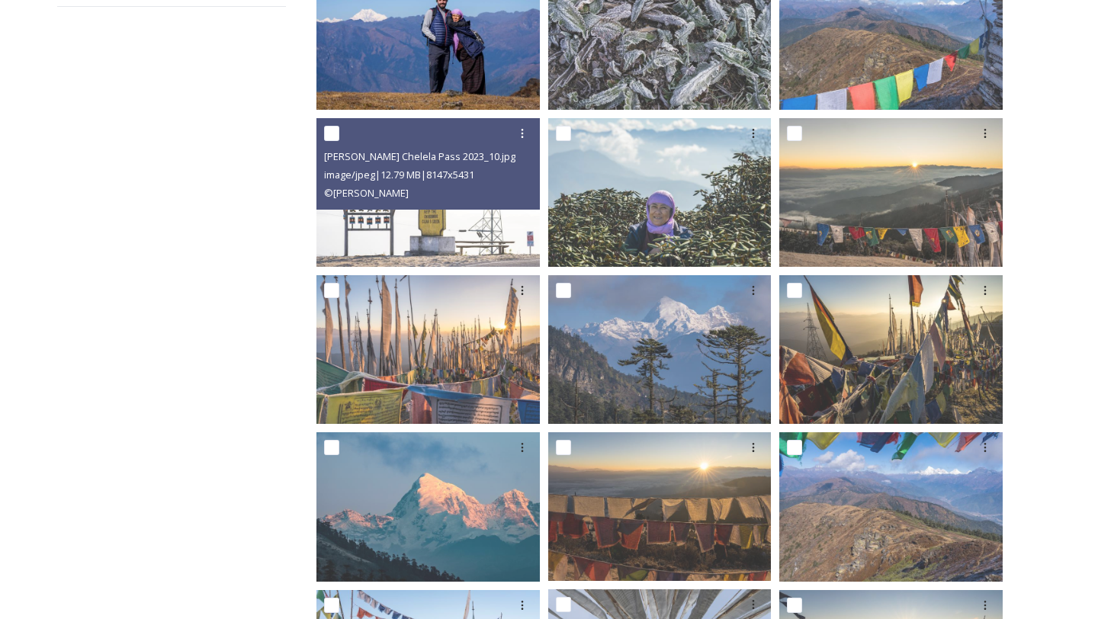
scroll to position [327, 0]
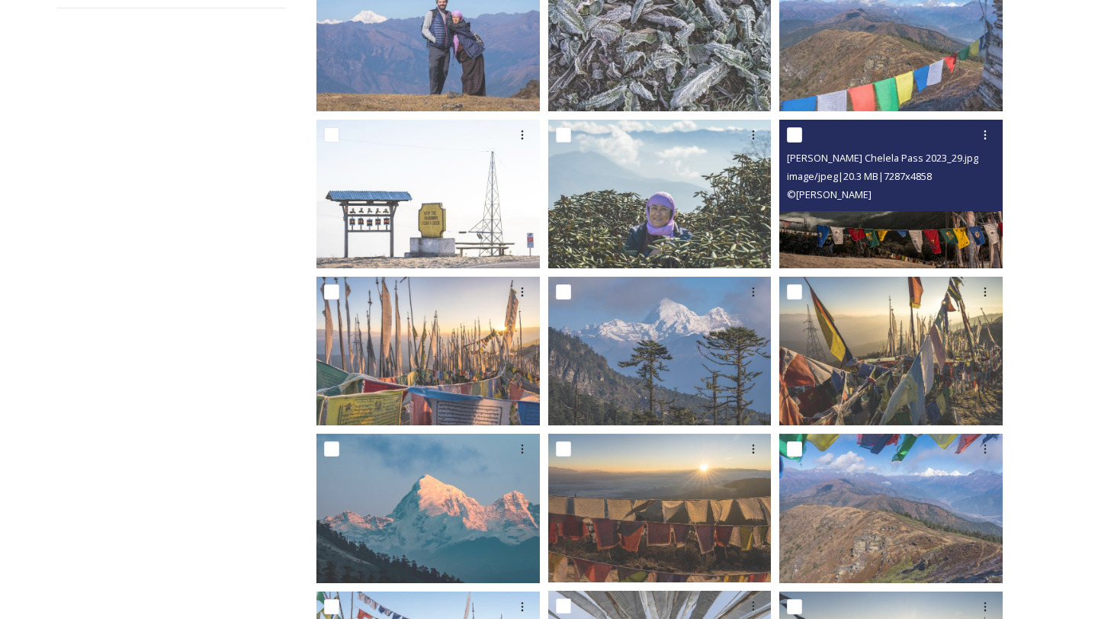
click at [956, 229] on img at bounding box center [891, 193] width 223 height 149
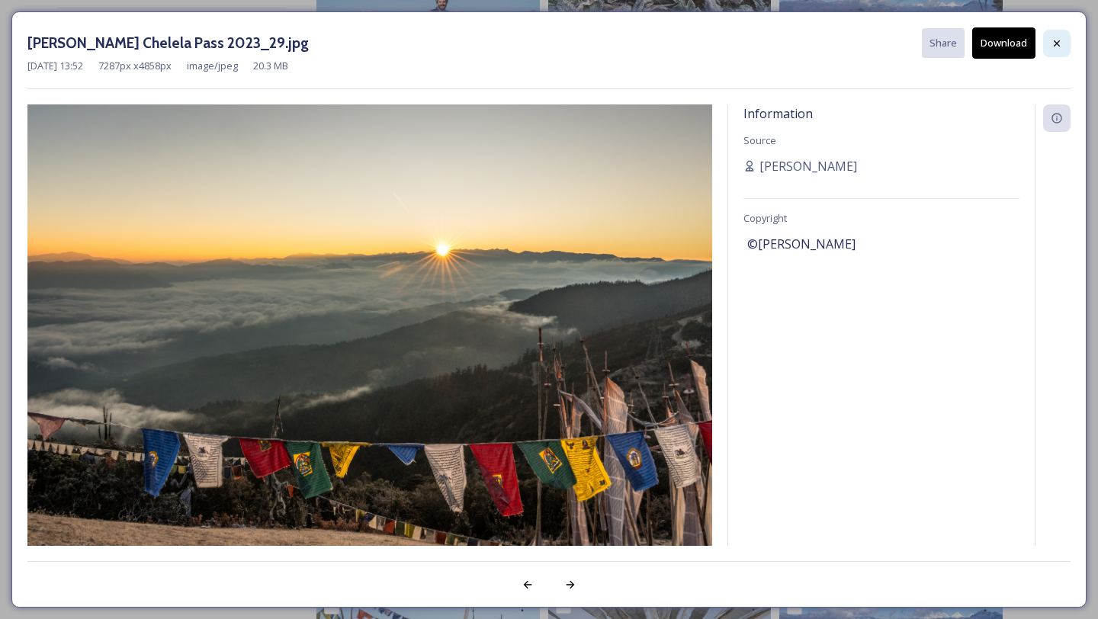
click at [1060, 35] on div at bounding box center [1056, 43] width 27 height 27
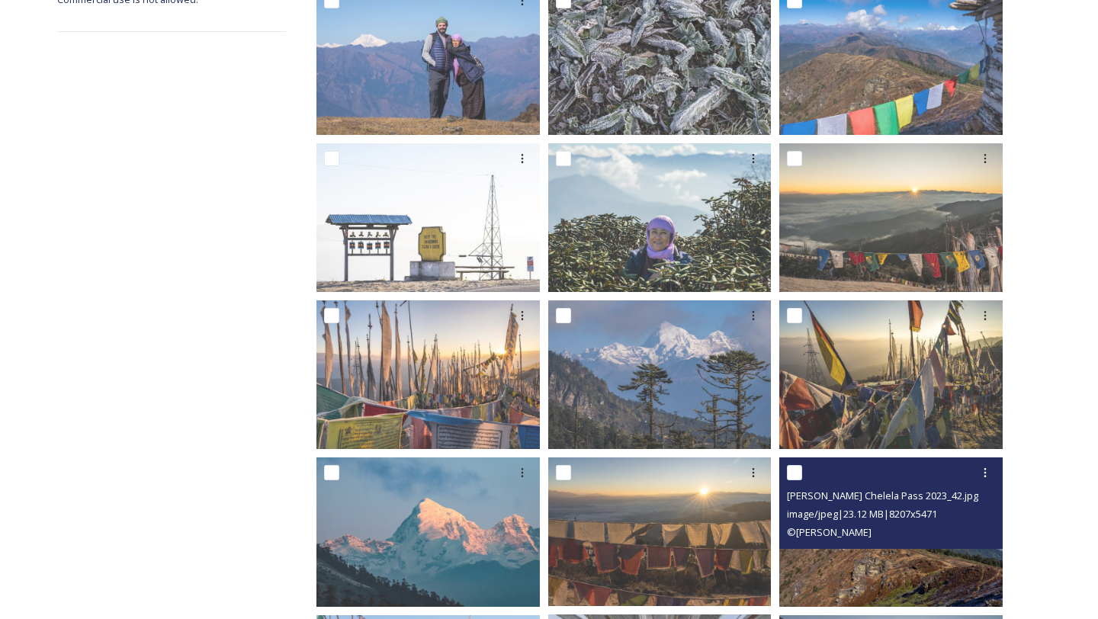
scroll to position [0, 0]
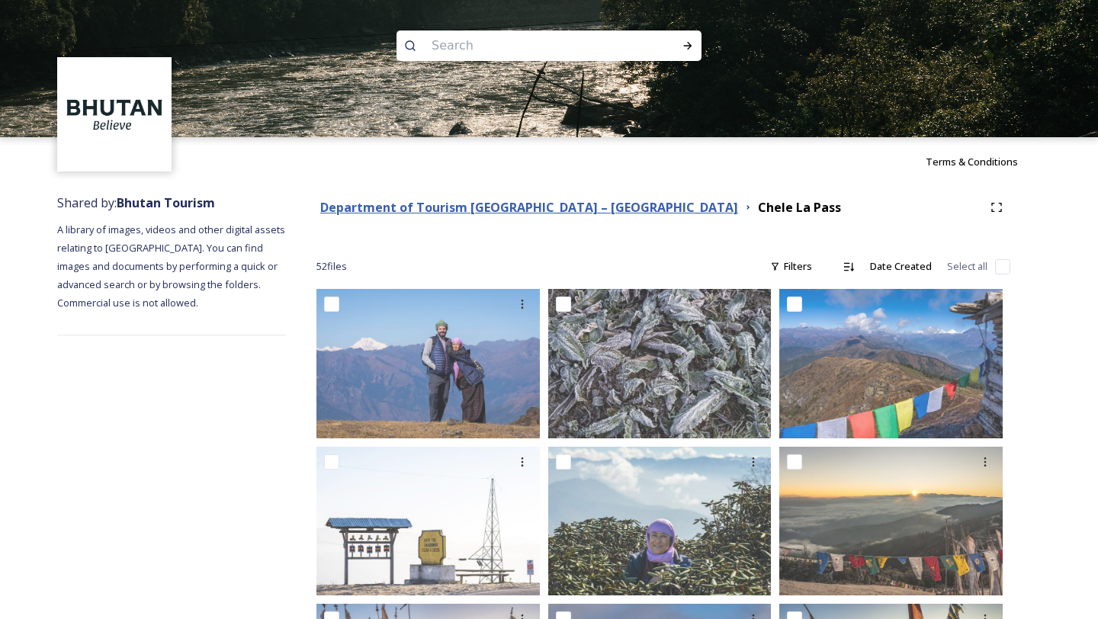
click at [529, 205] on strong "Department of Tourism [GEOGRAPHIC_DATA] – [GEOGRAPHIC_DATA]" at bounding box center [529, 207] width 418 height 17
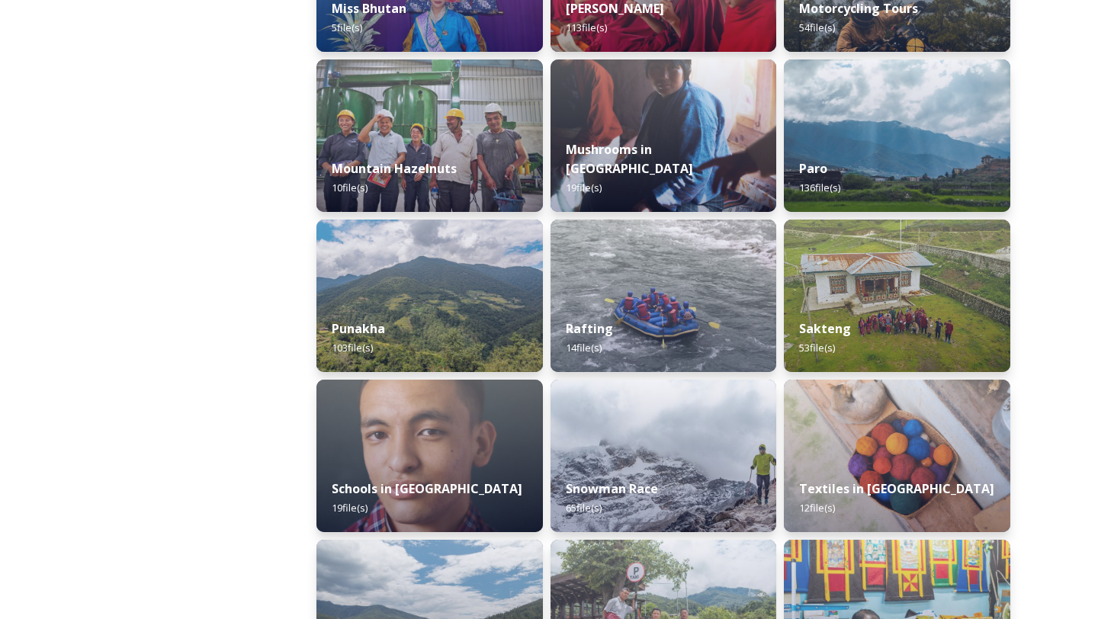
scroll to position [1311, 0]
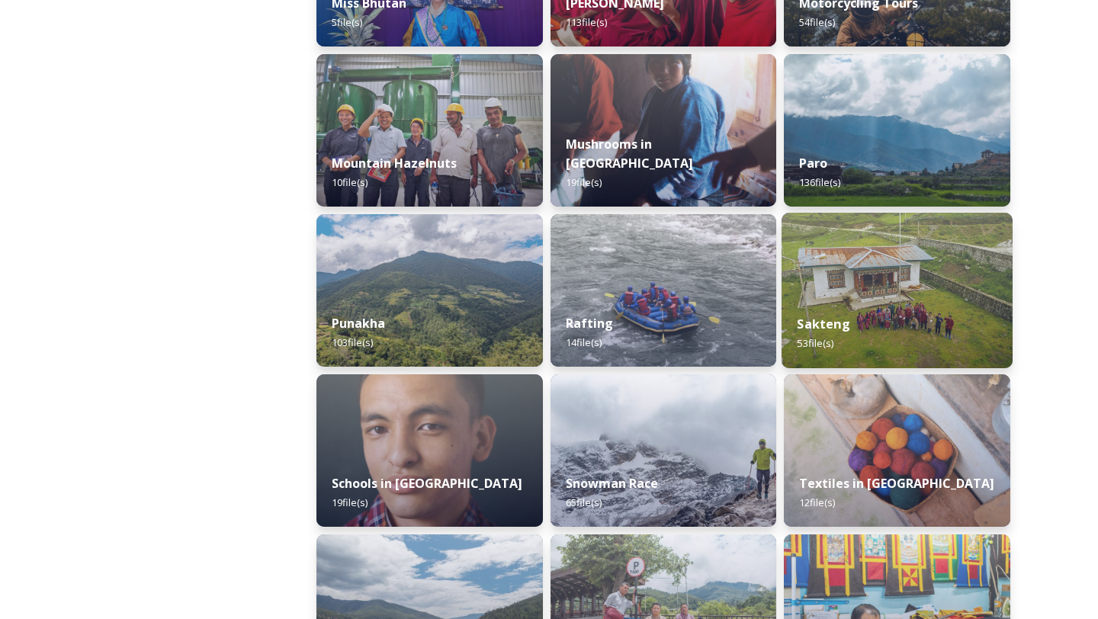
click at [817, 301] on div "Sakteng 53 file(s)" at bounding box center [897, 333] width 231 height 69
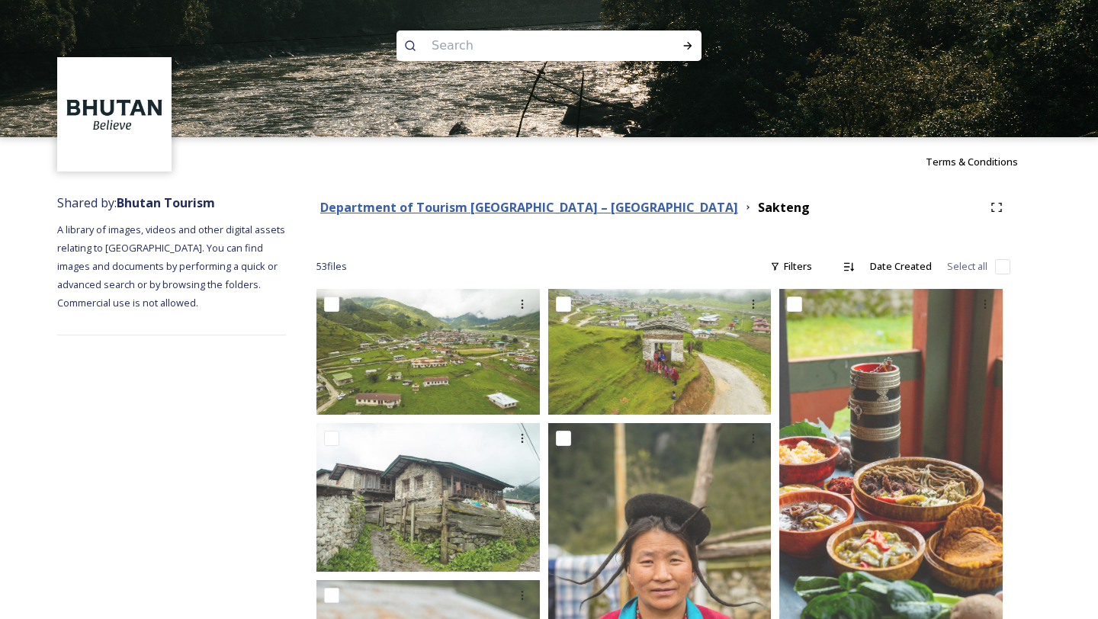
click at [552, 211] on strong "Department of Tourism [GEOGRAPHIC_DATA] – [GEOGRAPHIC_DATA]" at bounding box center [529, 207] width 418 height 17
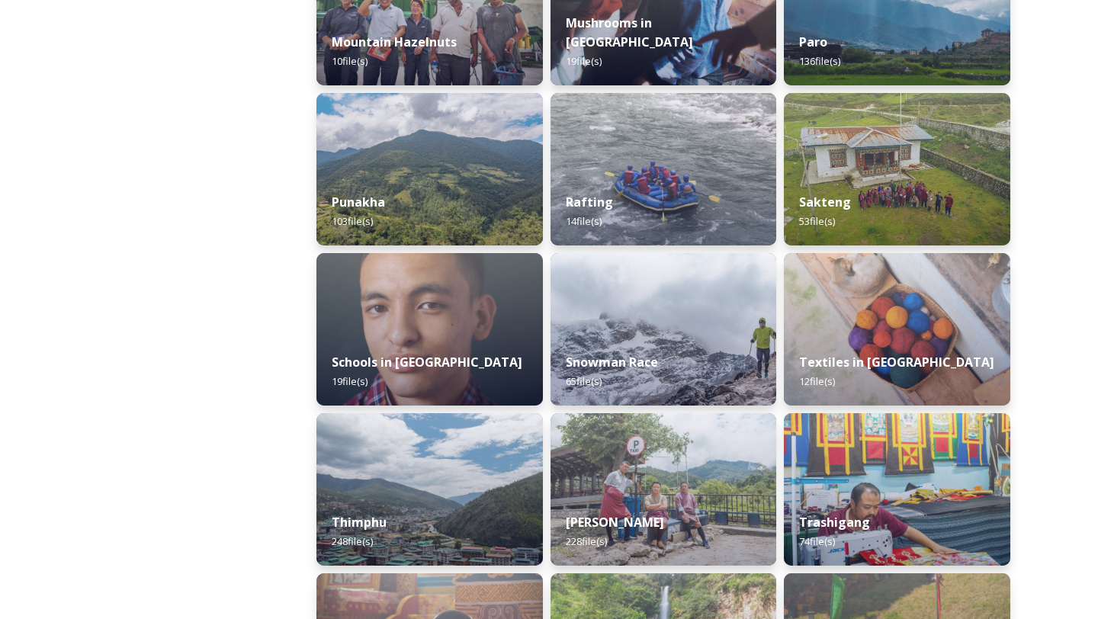
scroll to position [1467, 0]
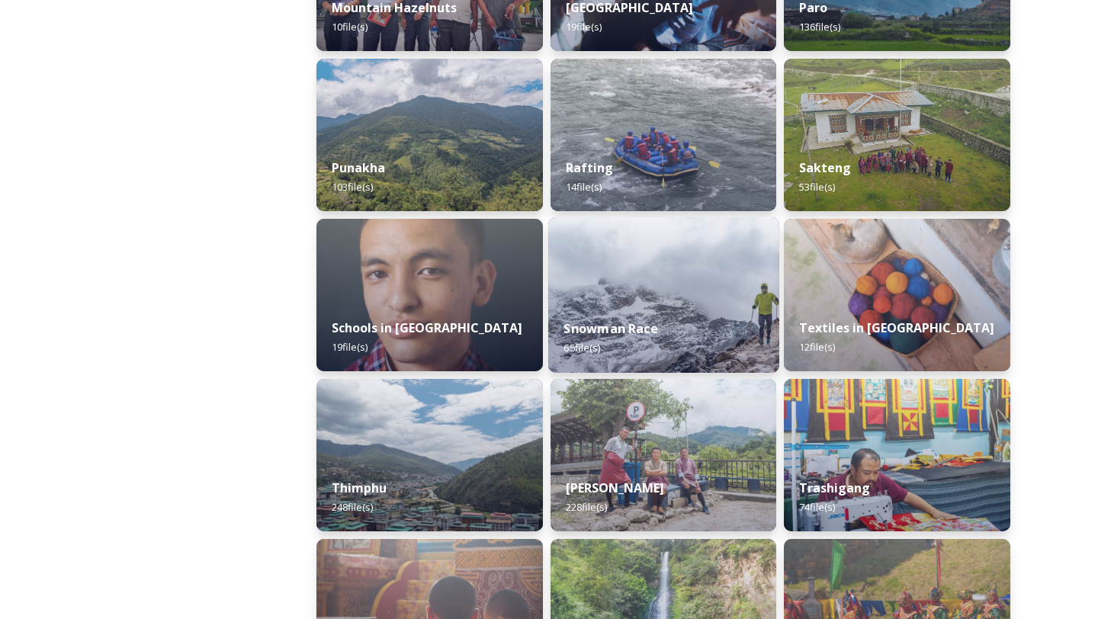
click at [699, 336] on div "Snowman Race 65 file(s)" at bounding box center [663, 338] width 231 height 69
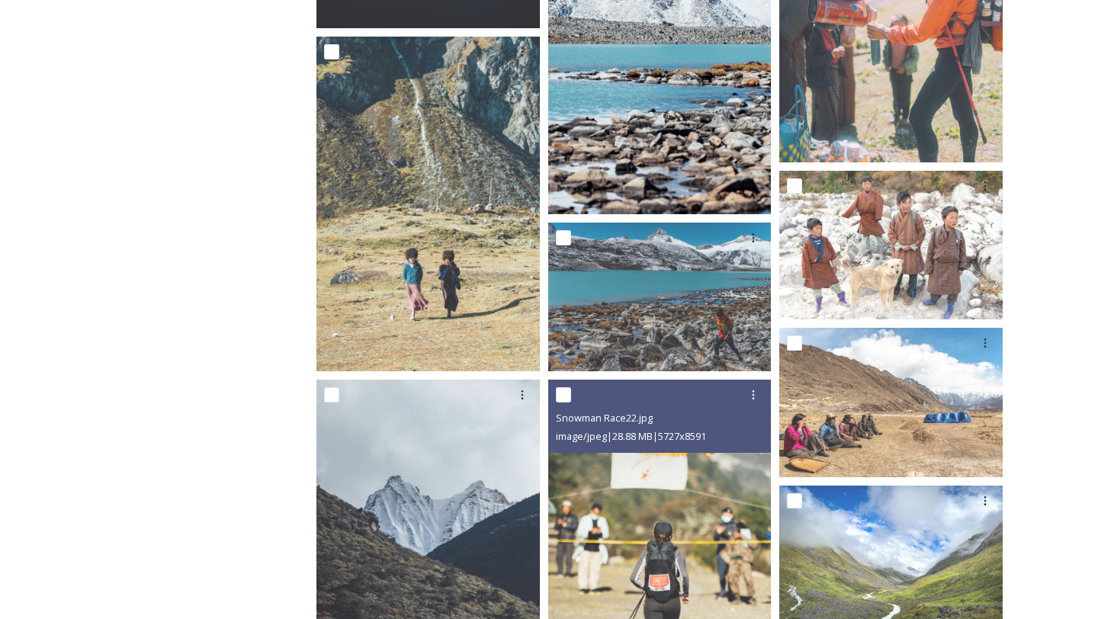
scroll to position [664, 0]
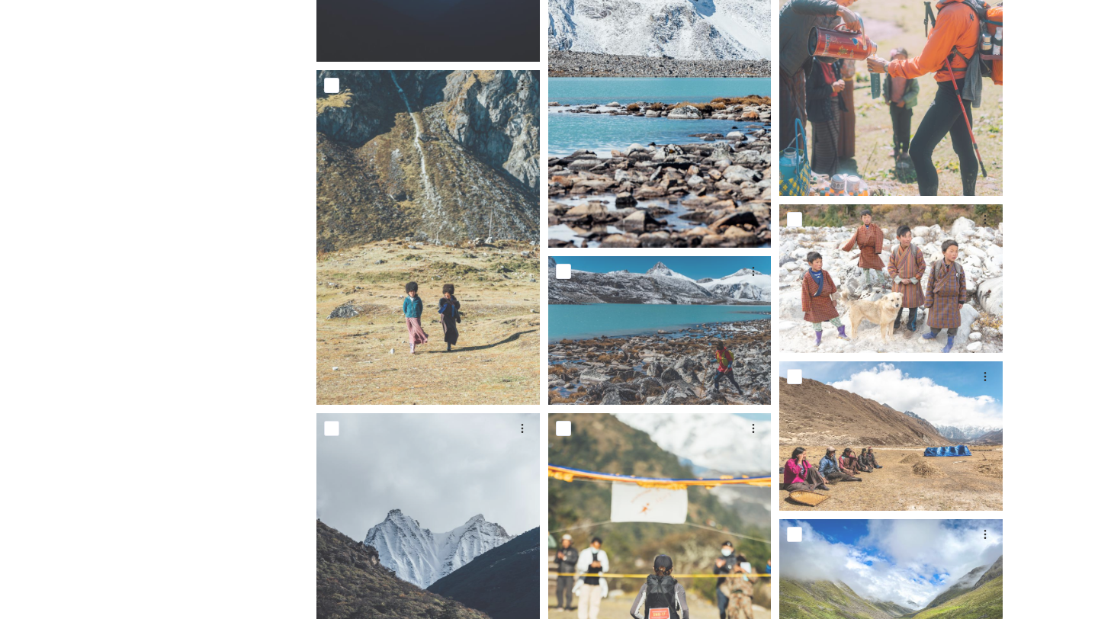
click at [674, 161] on img at bounding box center [659, 80] width 223 height 336
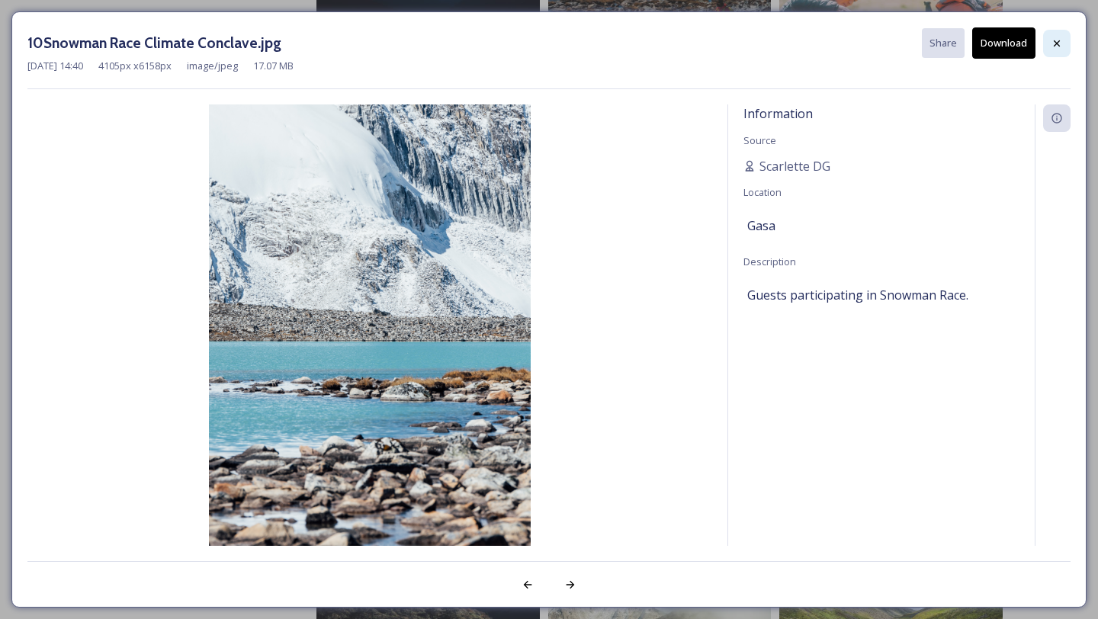
click at [1052, 40] on icon at bounding box center [1057, 43] width 12 height 12
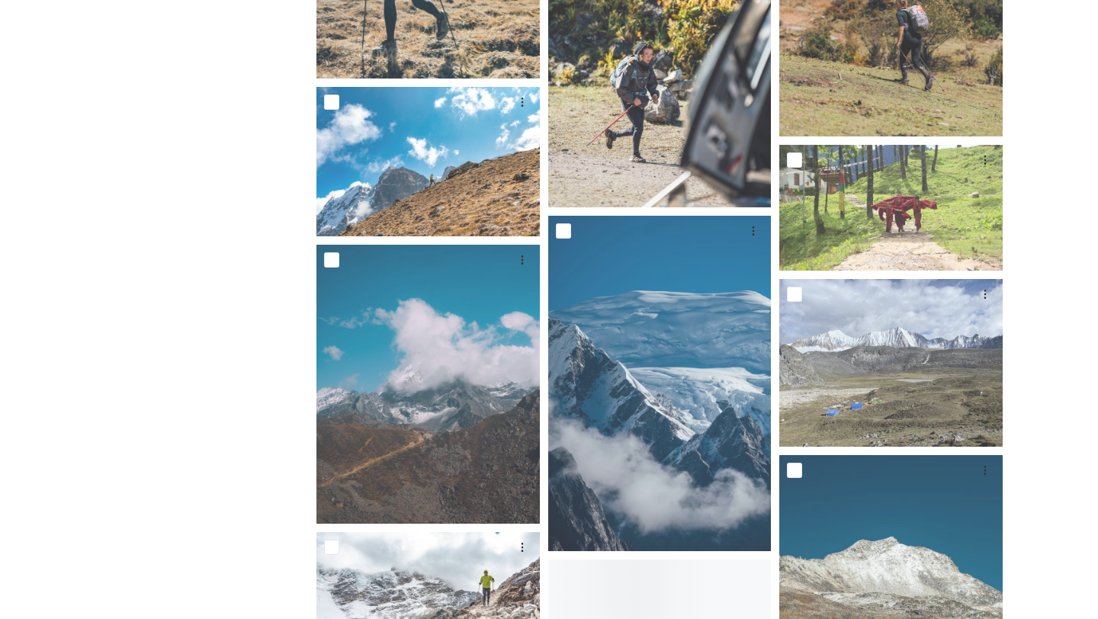
scroll to position [1991, 0]
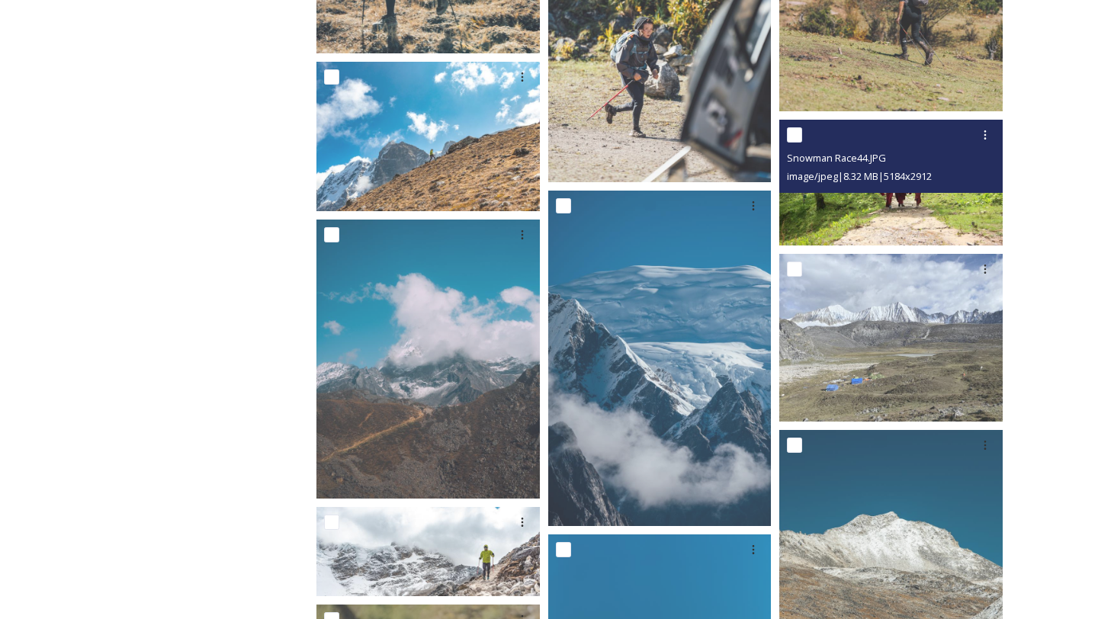
click at [866, 207] on img at bounding box center [891, 182] width 223 height 125
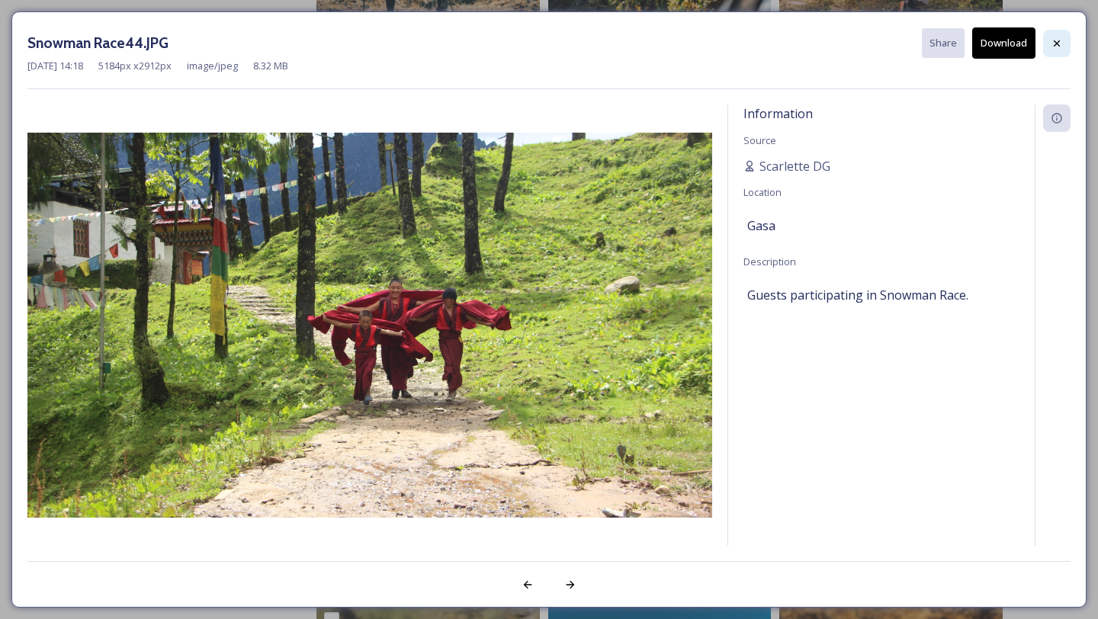
click at [1062, 37] on icon at bounding box center [1057, 43] width 12 height 12
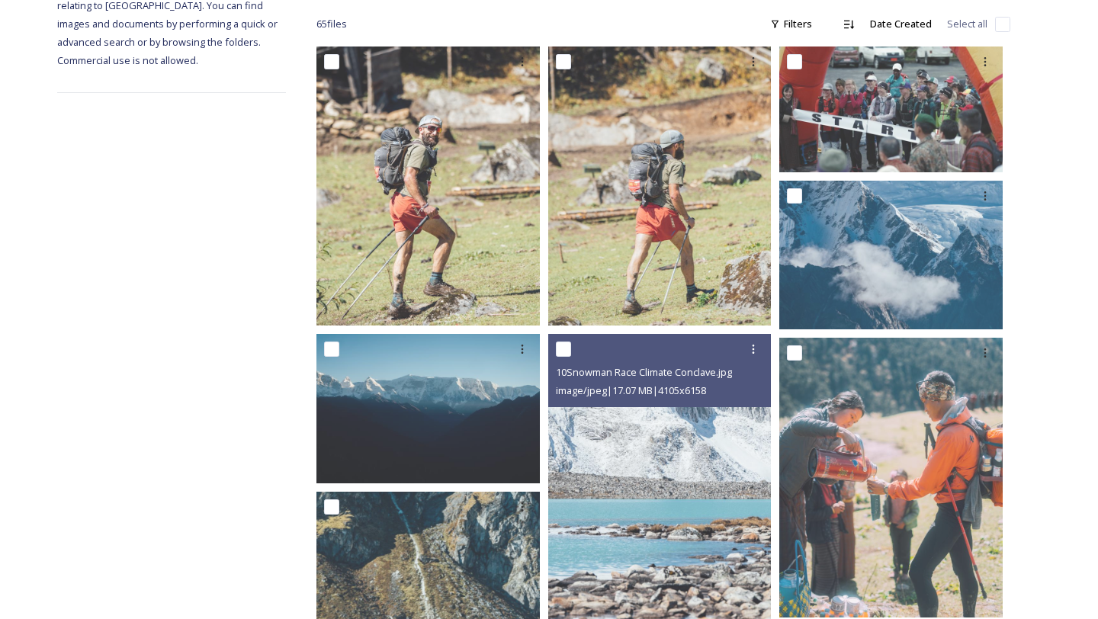
scroll to position [0, 0]
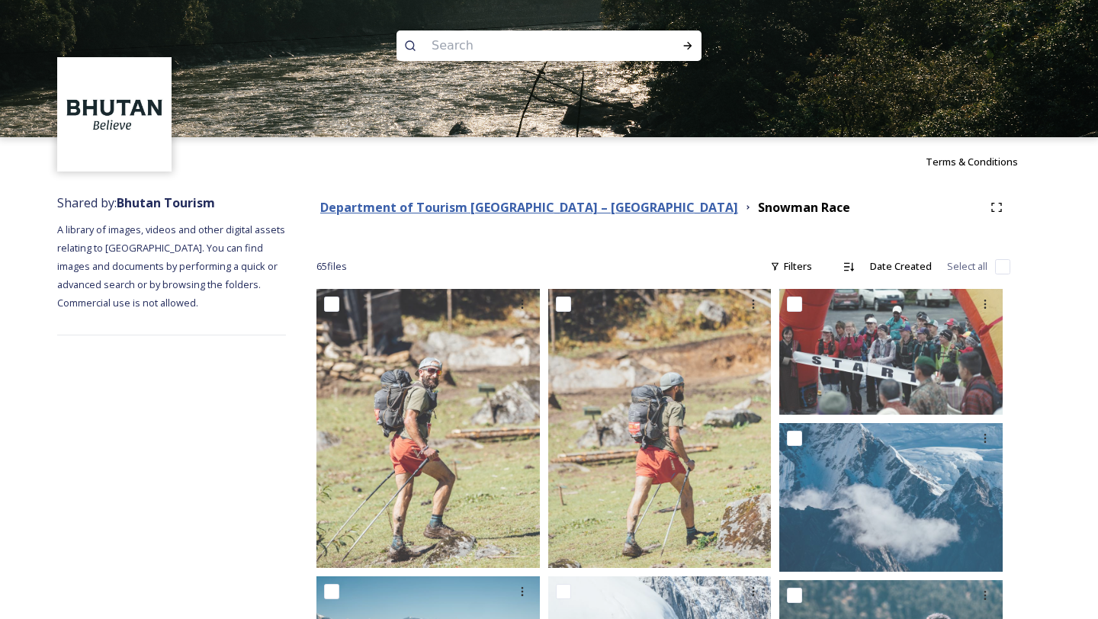
click at [499, 211] on strong "Department of Tourism [GEOGRAPHIC_DATA] – [GEOGRAPHIC_DATA]" at bounding box center [529, 207] width 418 height 17
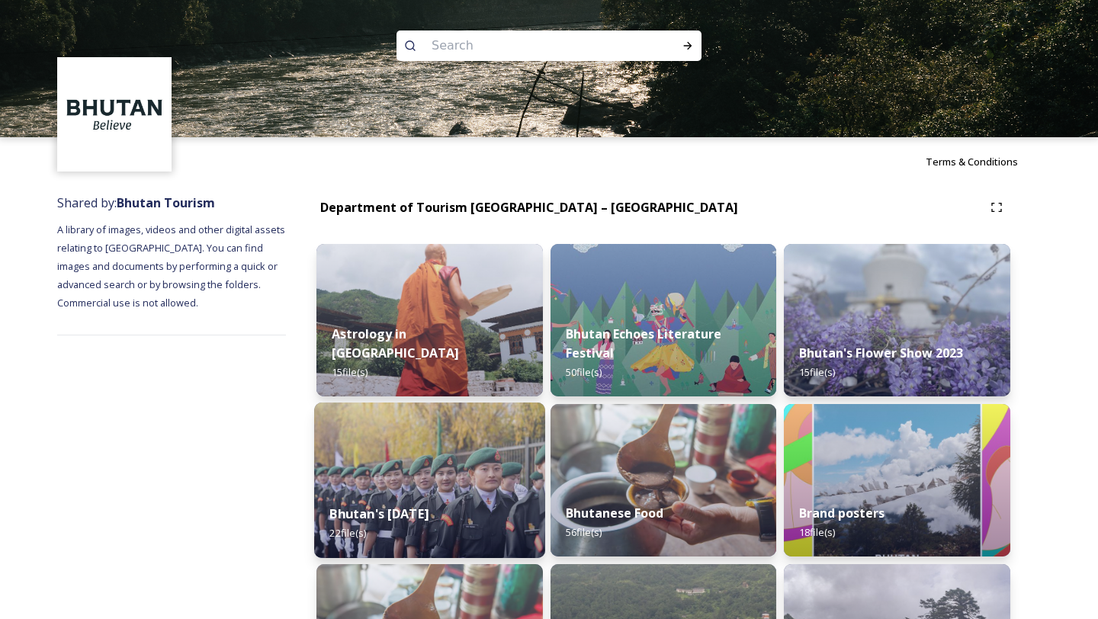
scroll to position [177, 0]
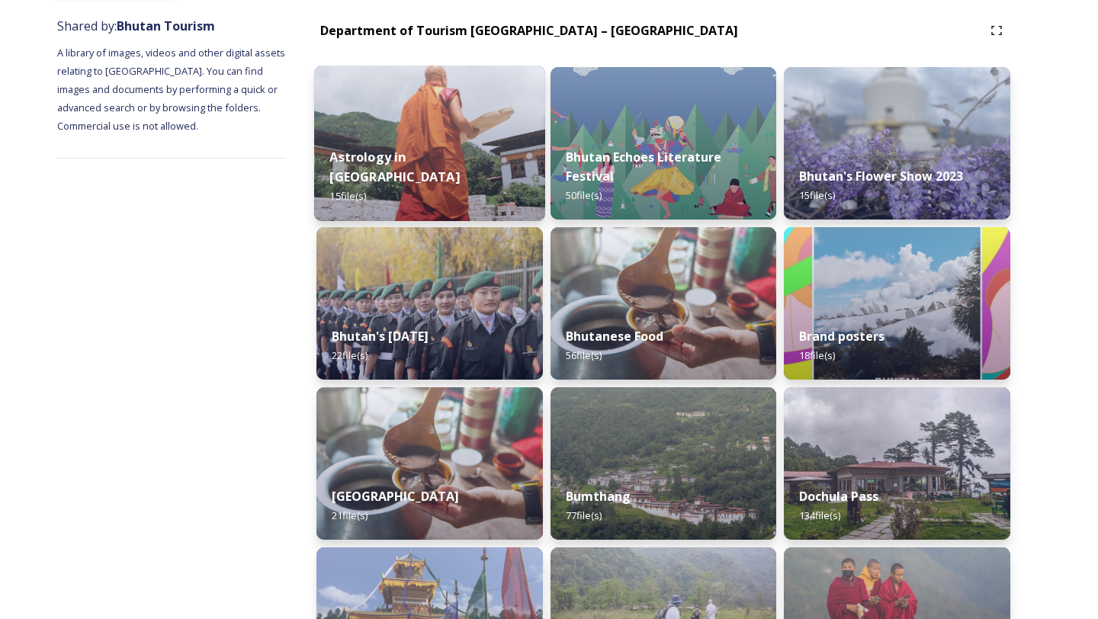
click at [439, 142] on img at bounding box center [429, 144] width 231 height 156
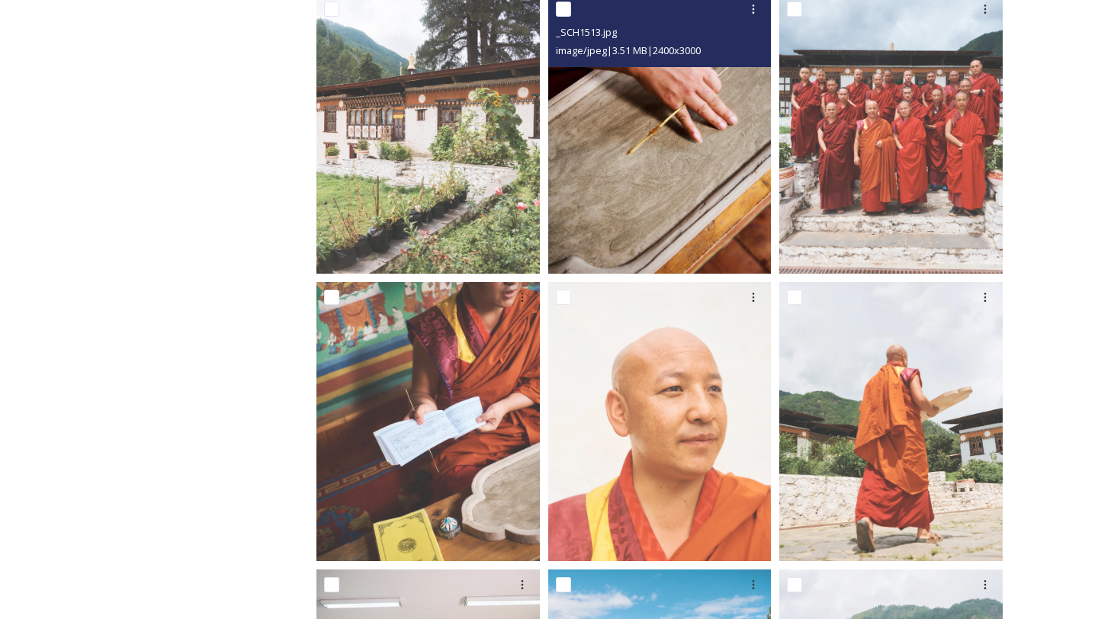
scroll to position [603, 0]
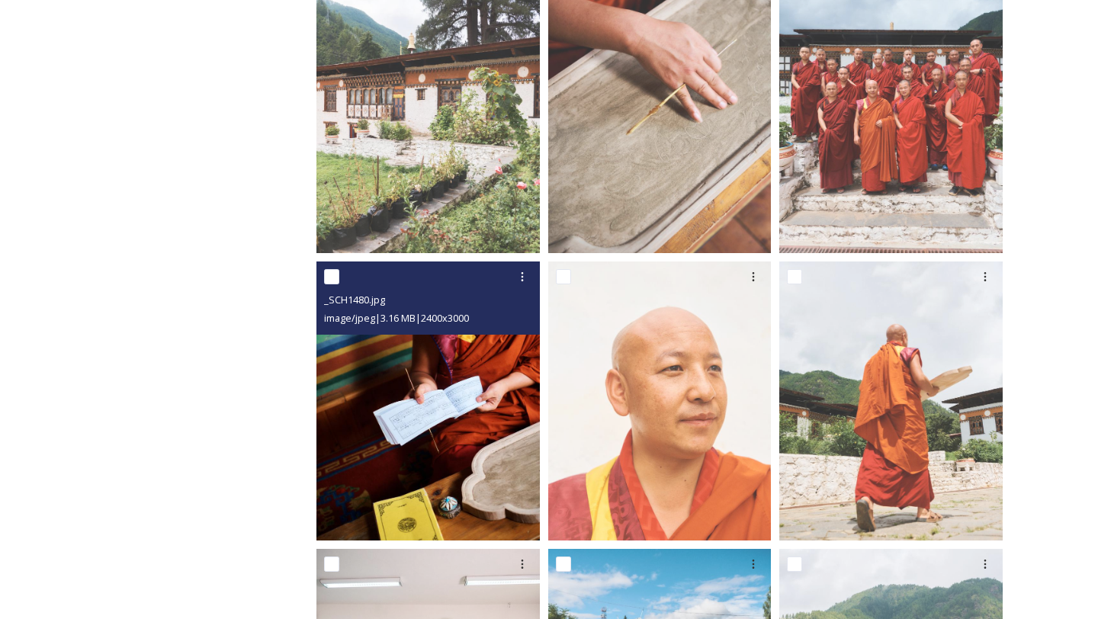
click at [462, 471] on img at bounding box center [428, 401] width 223 height 279
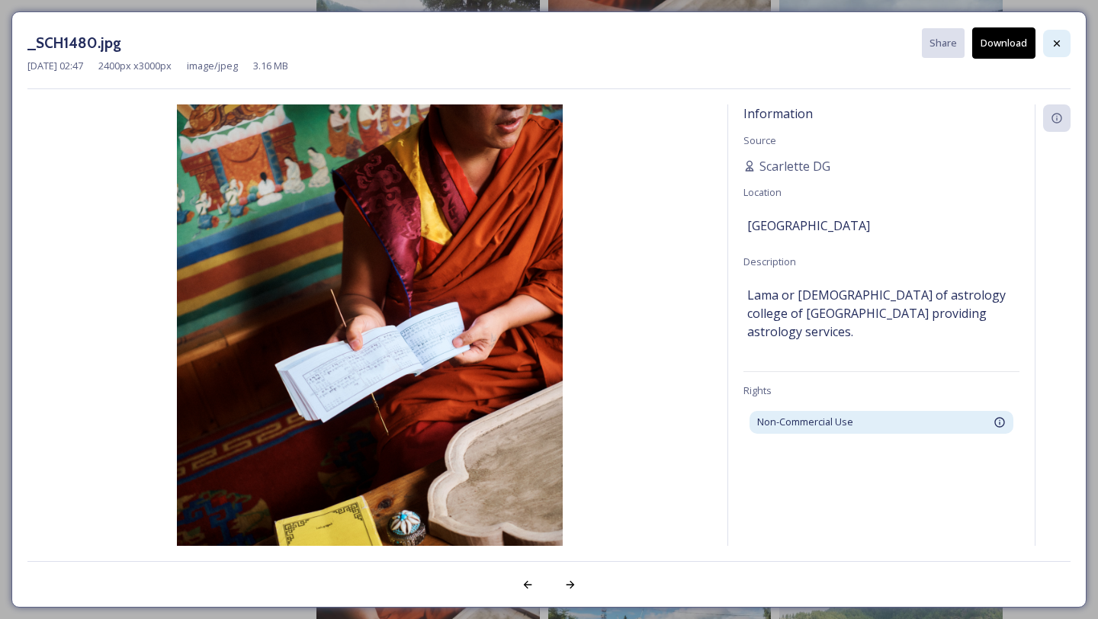
click at [1050, 45] on div at bounding box center [1056, 43] width 27 height 27
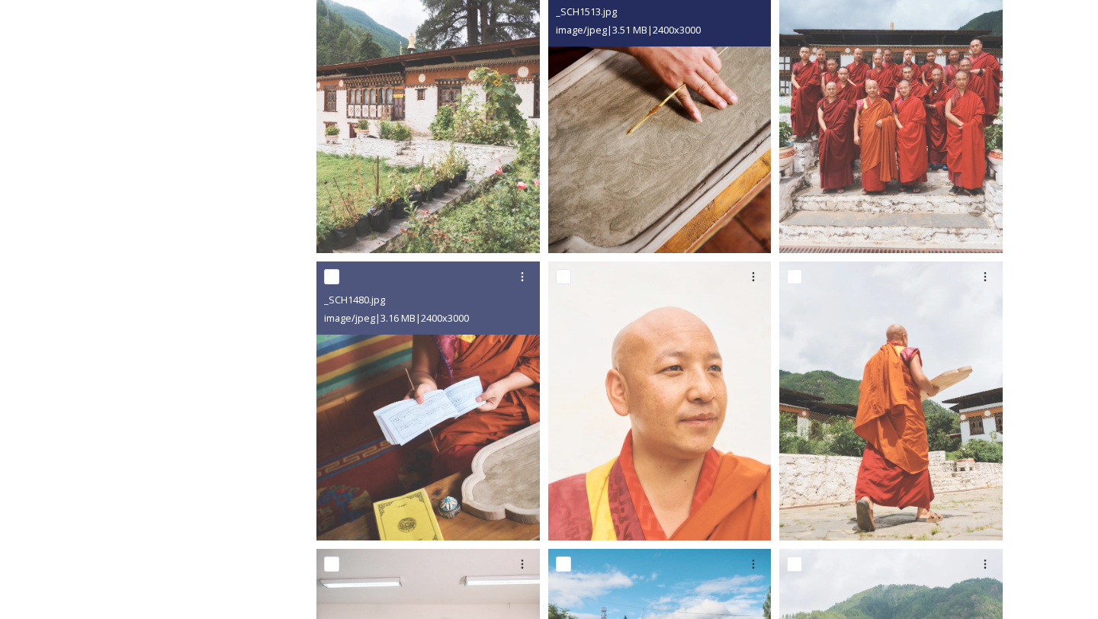
click at [709, 143] on img at bounding box center [659, 112] width 223 height 279
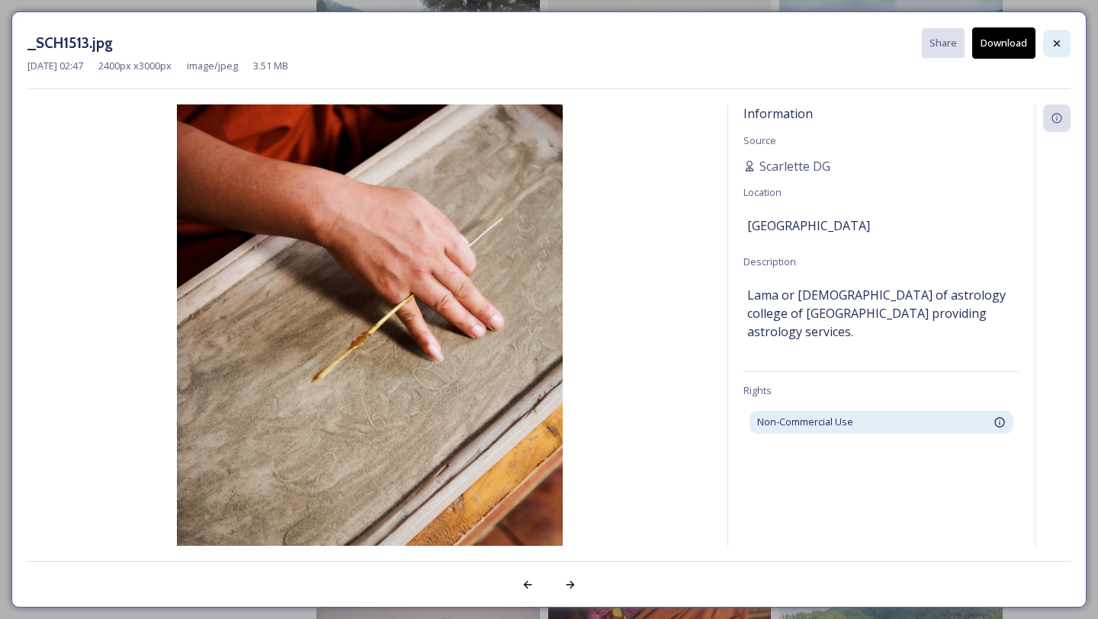
click at [1049, 31] on div at bounding box center [1056, 43] width 27 height 27
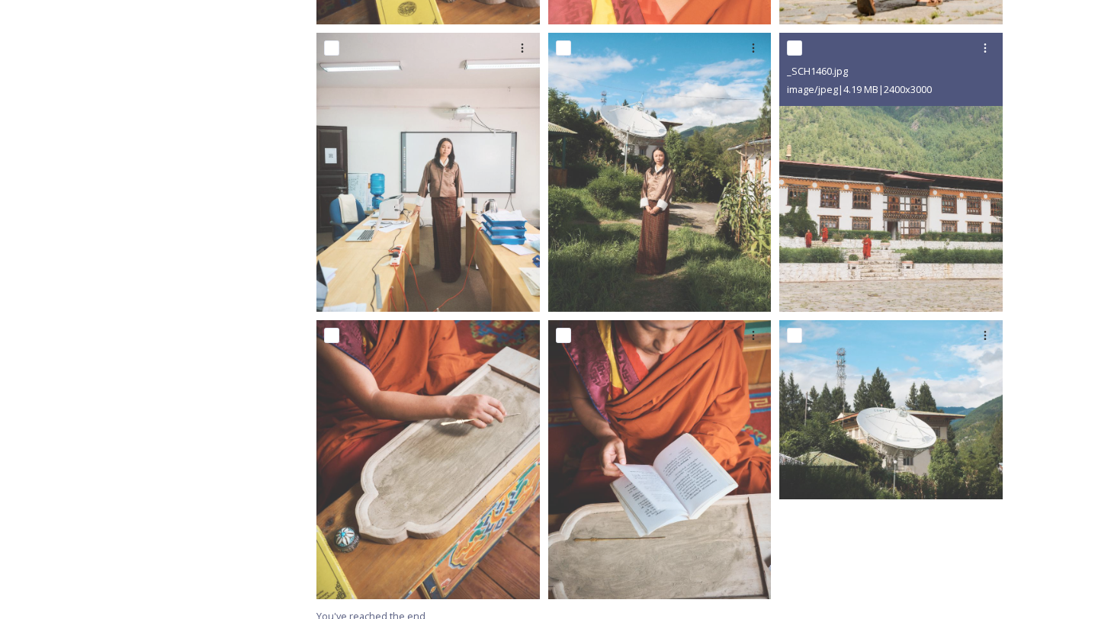
scroll to position [1133, 0]
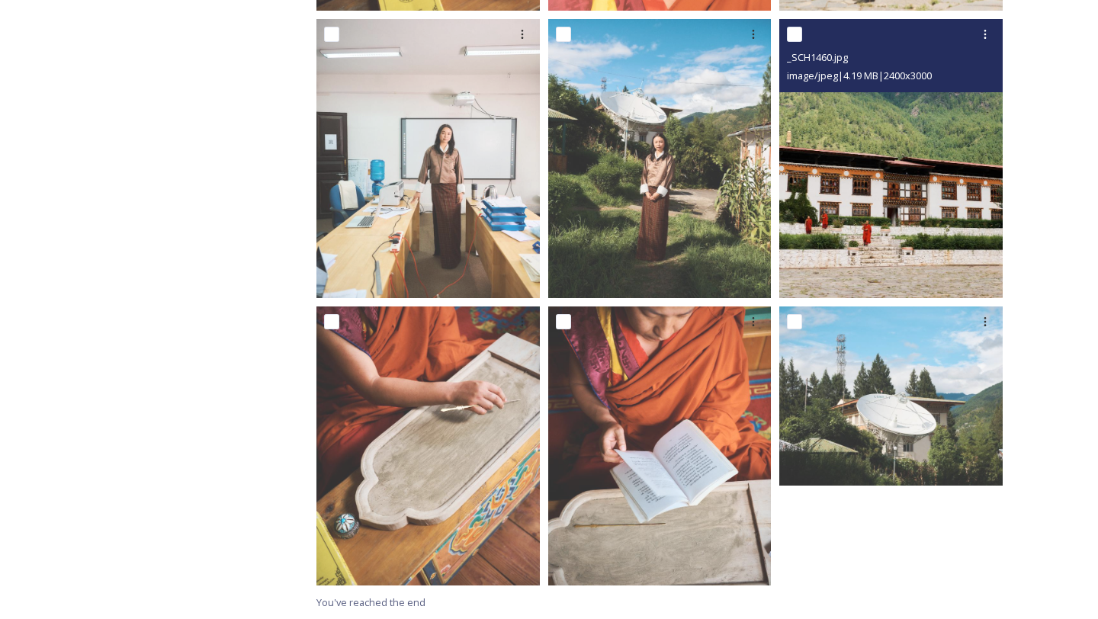
click at [922, 214] on img at bounding box center [891, 158] width 223 height 279
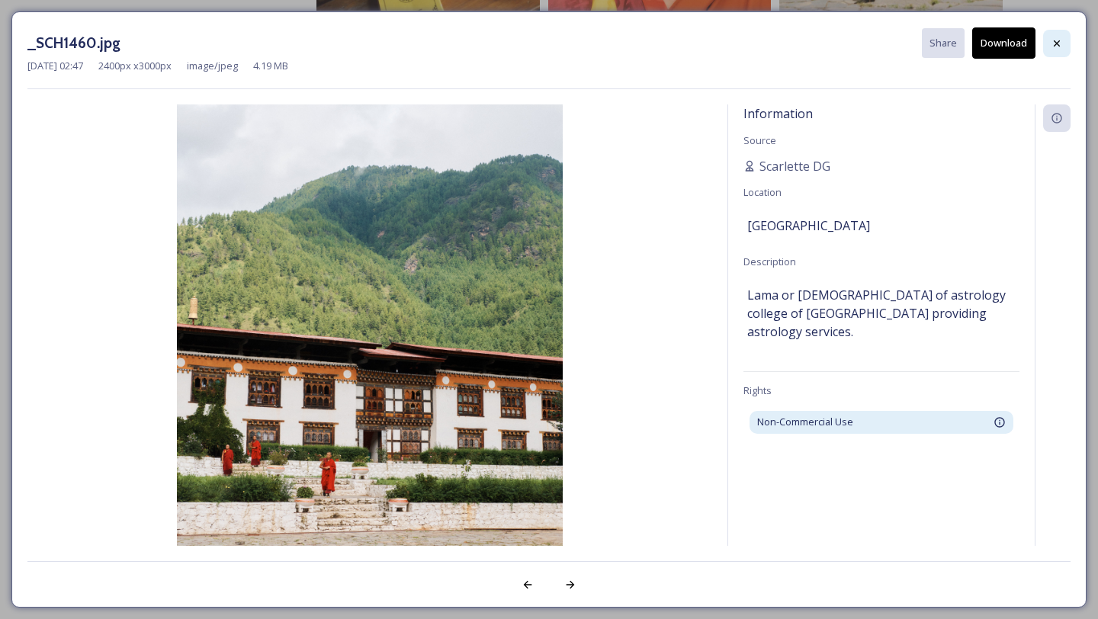
click at [1055, 35] on div at bounding box center [1056, 43] width 27 height 27
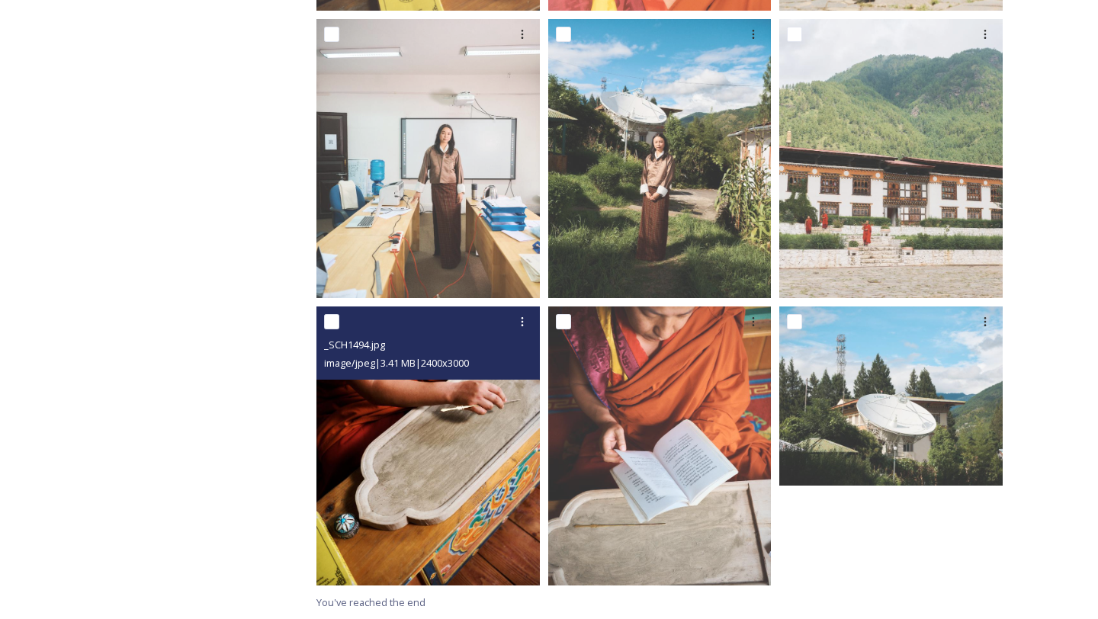
click at [461, 468] on img at bounding box center [428, 446] width 223 height 279
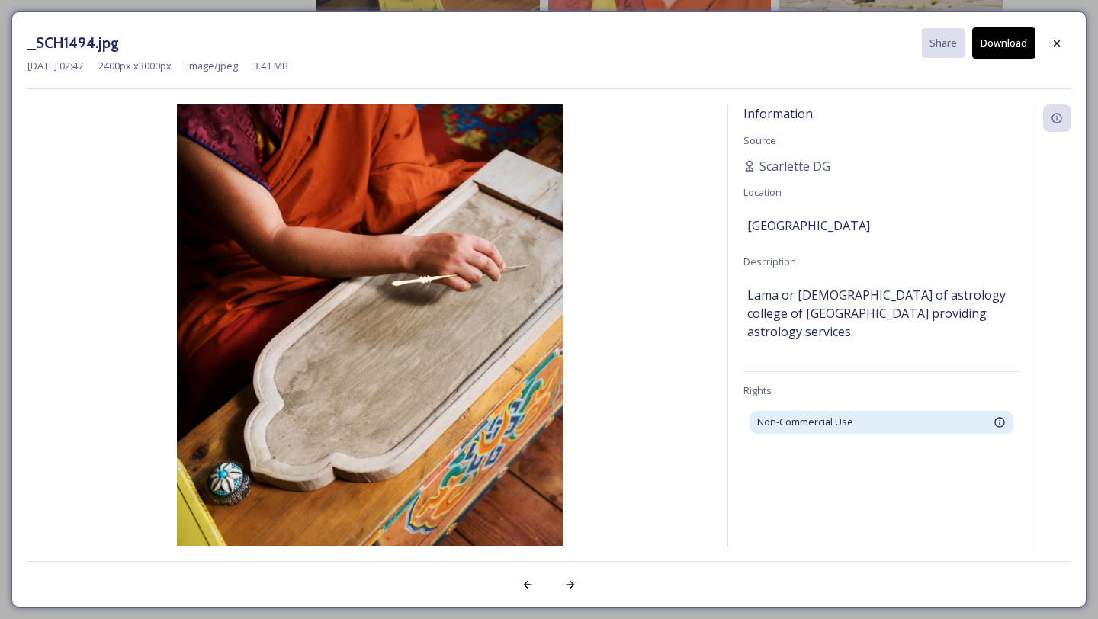
click at [988, 43] on button "Download" at bounding box center [1003, 42] width 63 height 31
click at [1058, 47] on icon at bounding box center [1057, 43] width 12 height 12
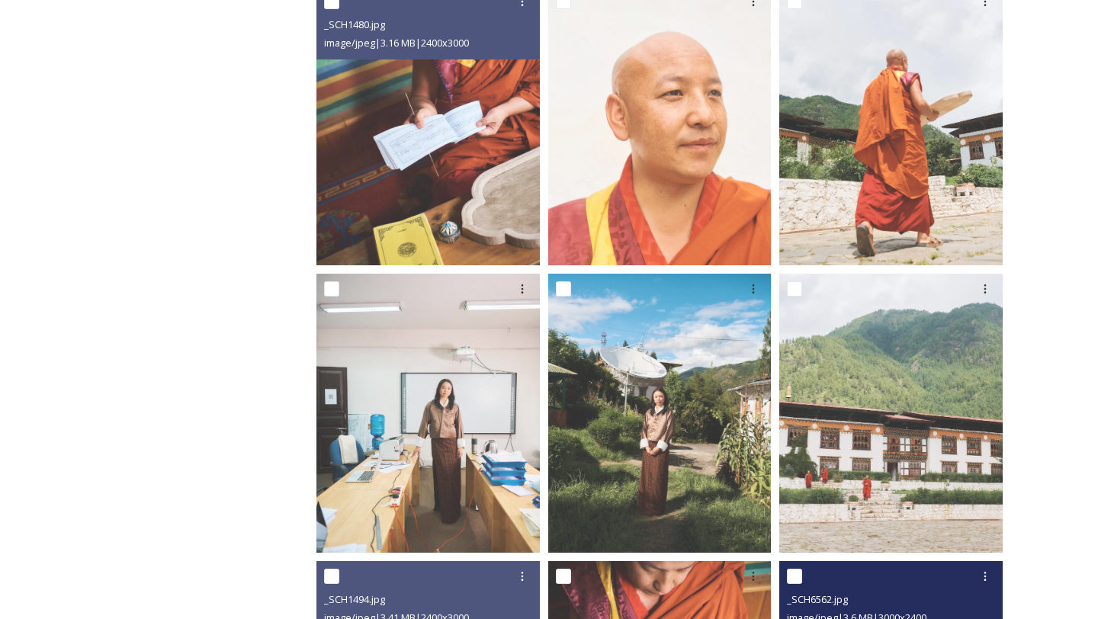
scroll to position [0, 0]
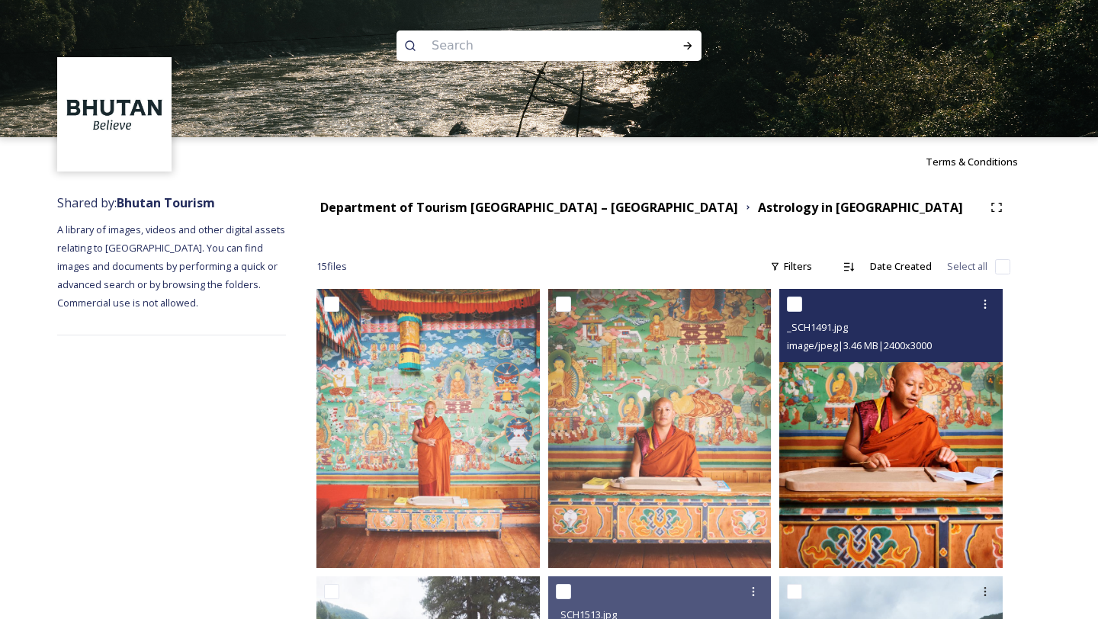
click at [857, 391] on img at bounding box center [891, 428] width 223 height 279
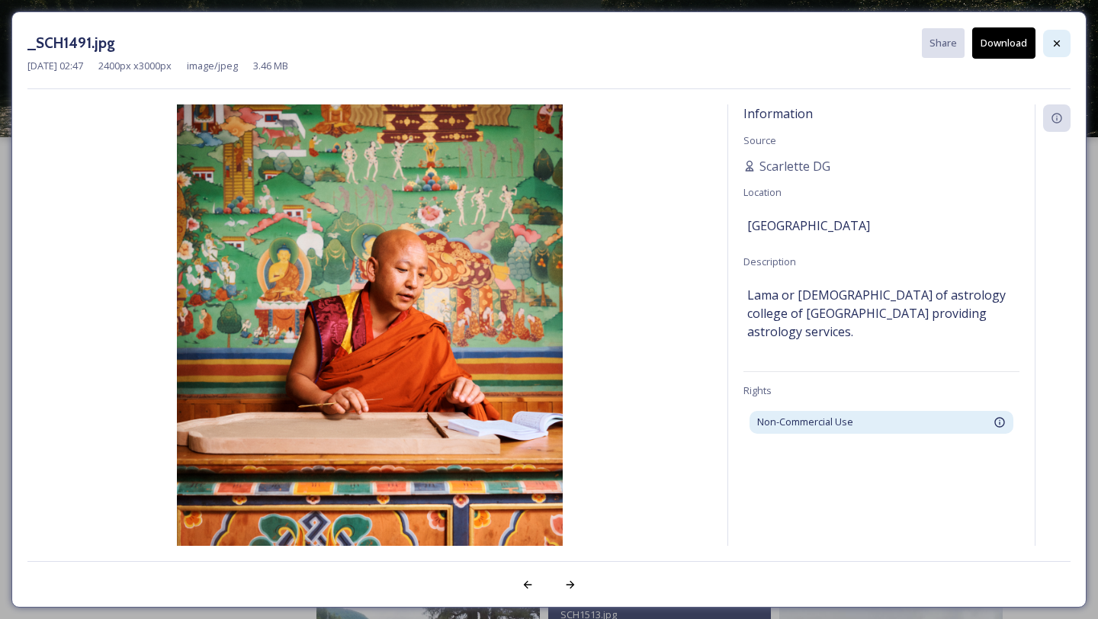
click at [1058, 51] on div at bounding box center [1056, 43] width 27 height 27
